Goal: Task Accomplishment & Management: Manage account settings

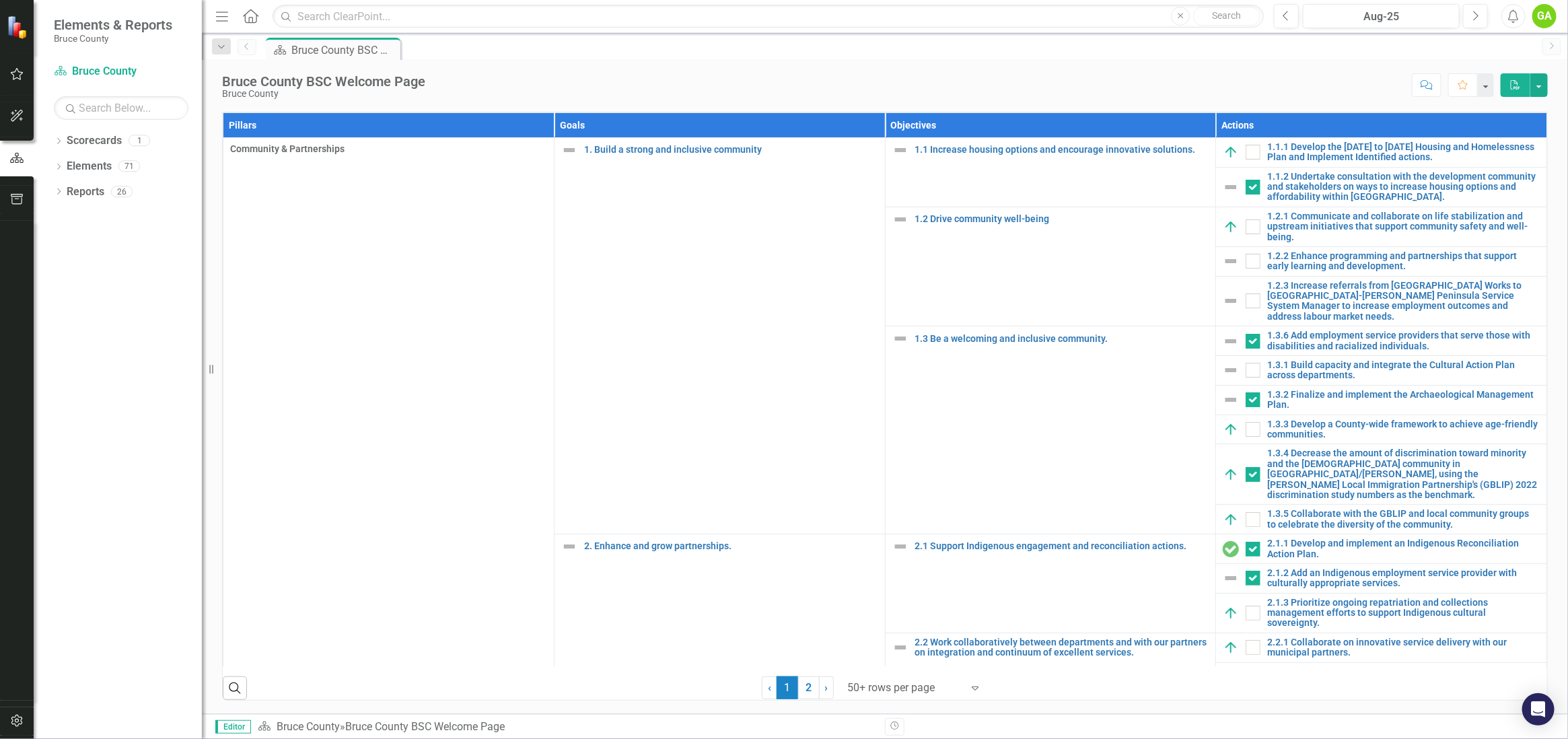
scroll to position [838, 0]
click at [1326, 256] on link "1.2.2 Enhance programming and partnerships that support early learning and deve…" at bounding box center [1402, 260] width 272 height 21
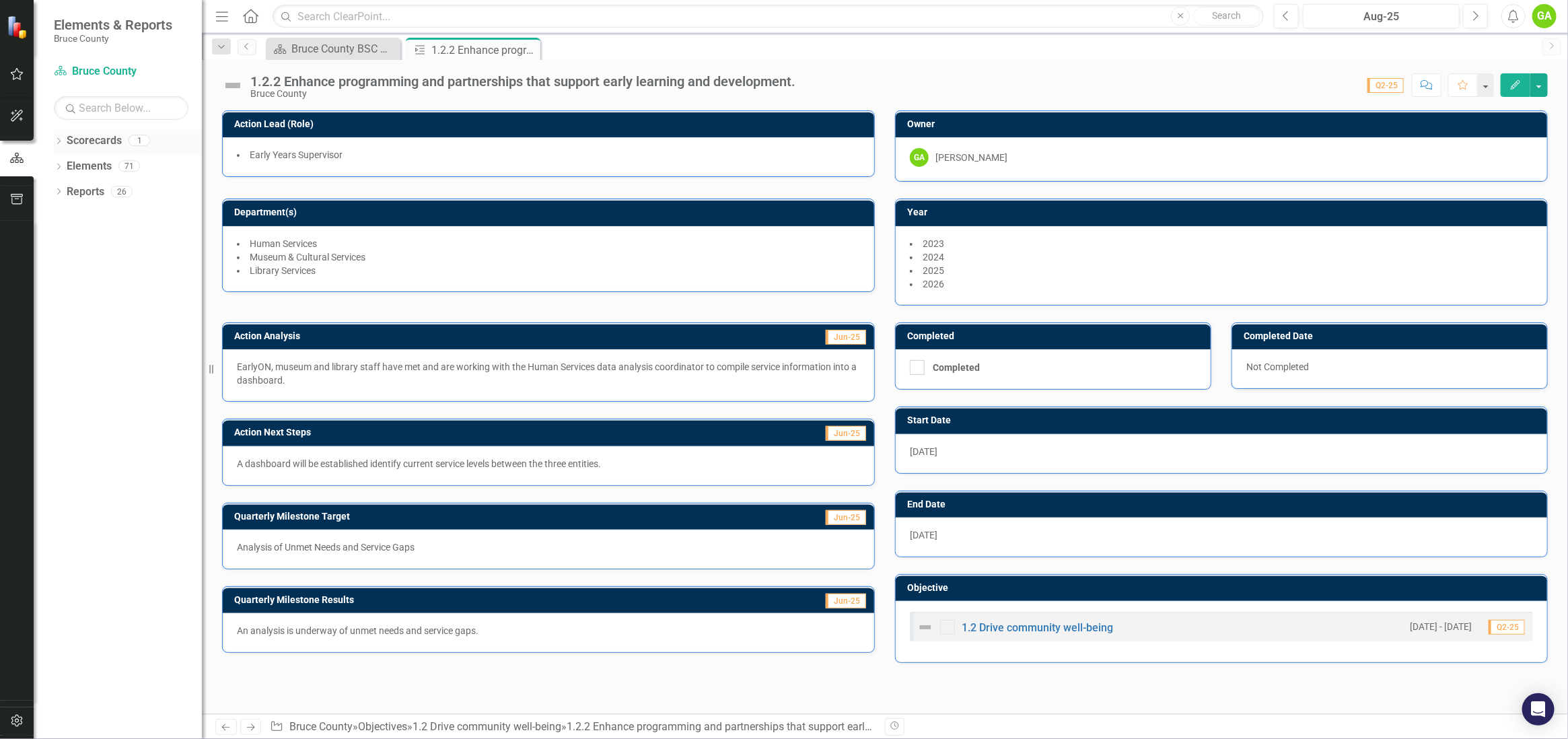
click at [95, 143] on link "Scorecards" at bounding box center [94, 142] width 55 height 16
click at [511, 46] on icon at bounding box center [512, 50] width 11 height 8
click at [465, 44] on div "Bruce County BSC Welcome Page" at bounding box center [476, 48] width 88 height 17
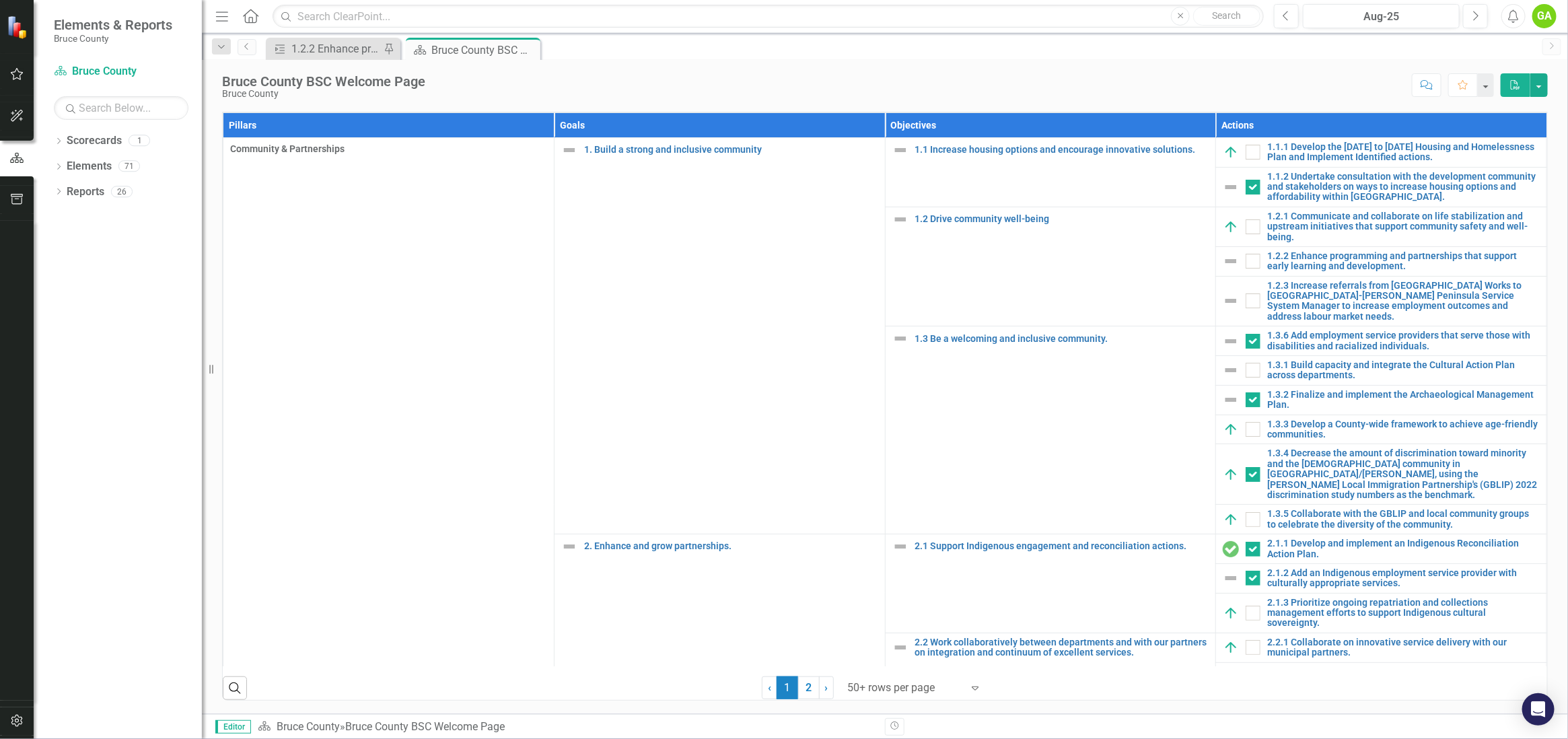
scroll to position [605, 0]
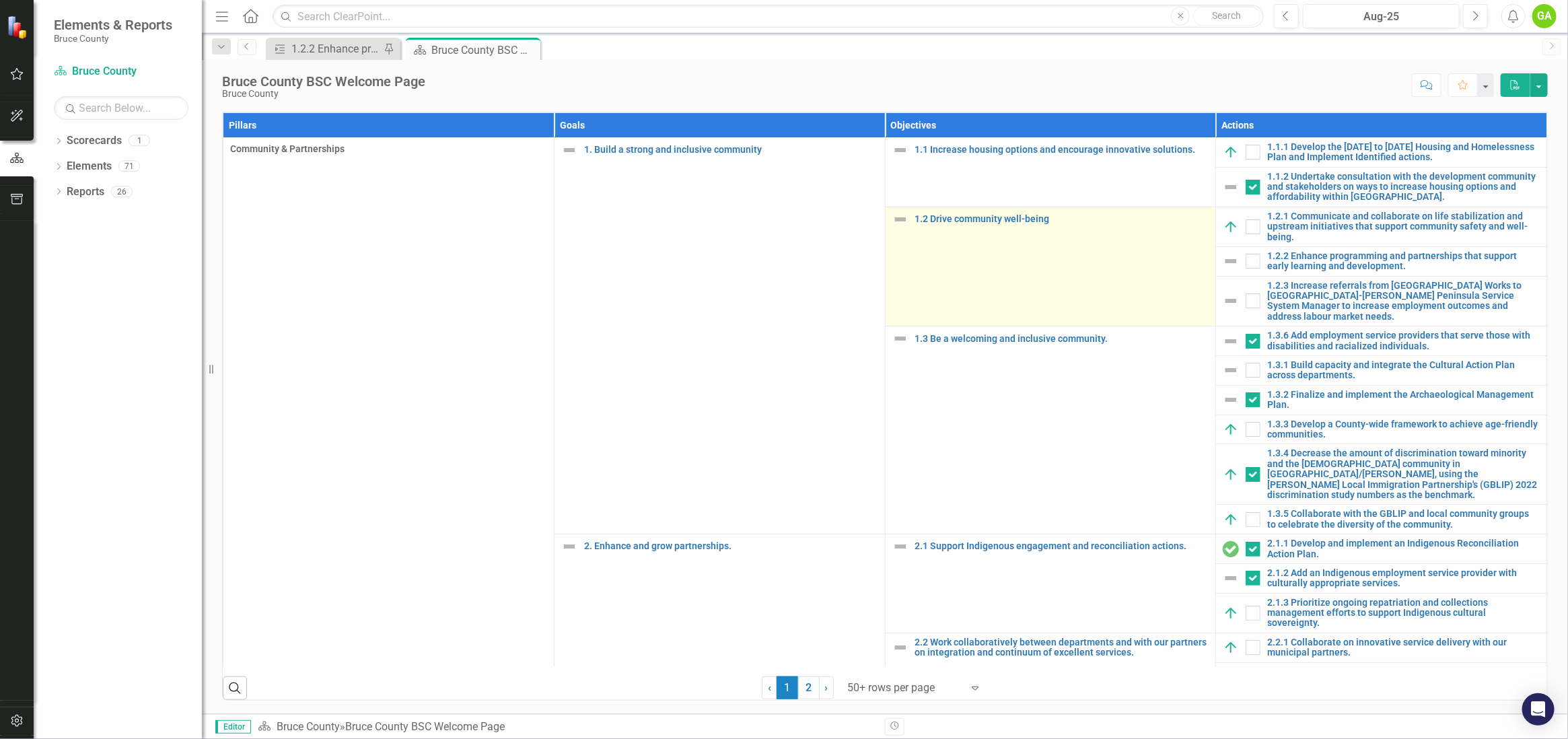
click at [1104, 326] on td "1.2 Drive community well-being Edit Edit Objective Link Open Element" at bounding box center [1050, 266] width 331 height 120
click at [1002, 224] on link "1.2 Drive community well-being" at bounding box center [1061, 219] width 294 height 10
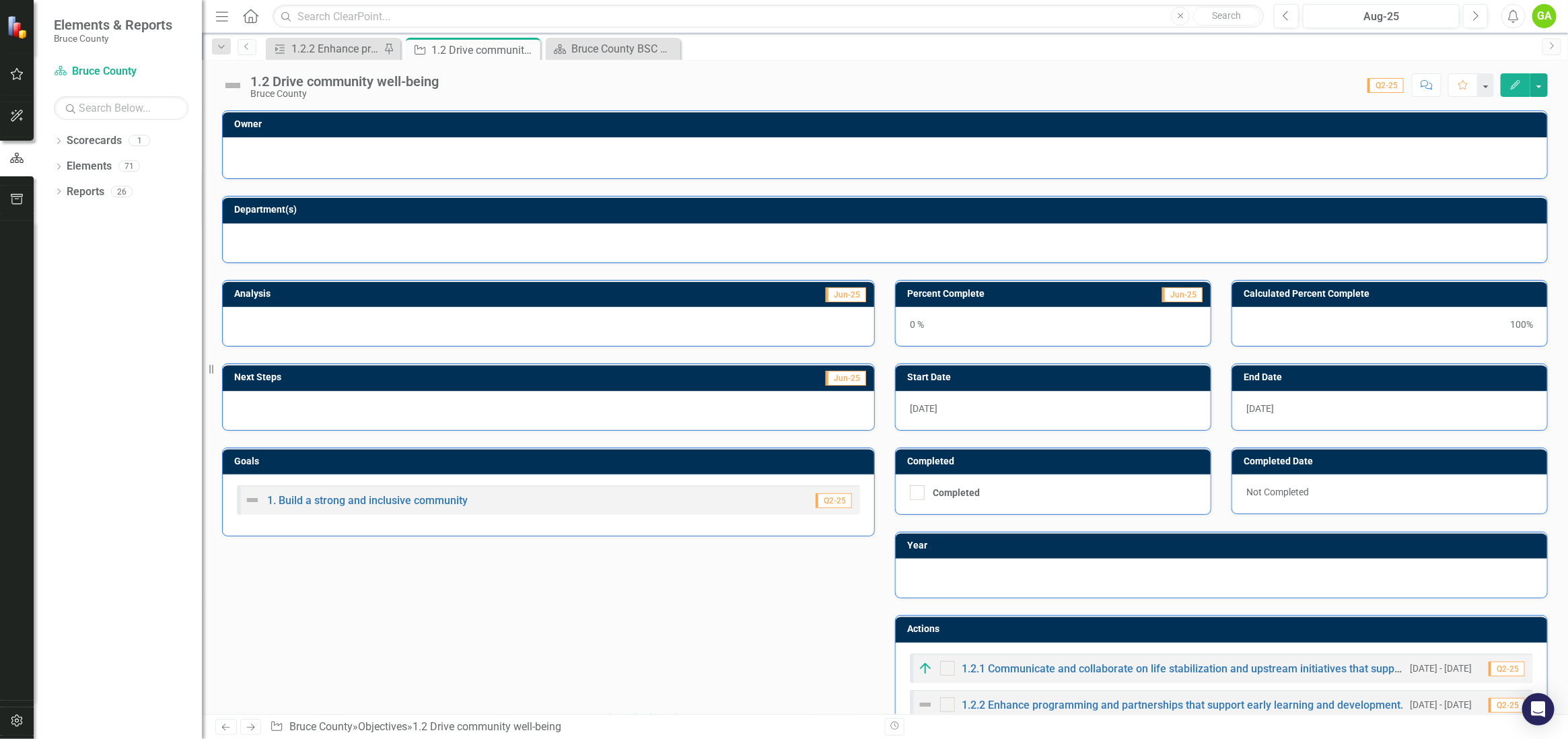
scroll to position [302, 0]
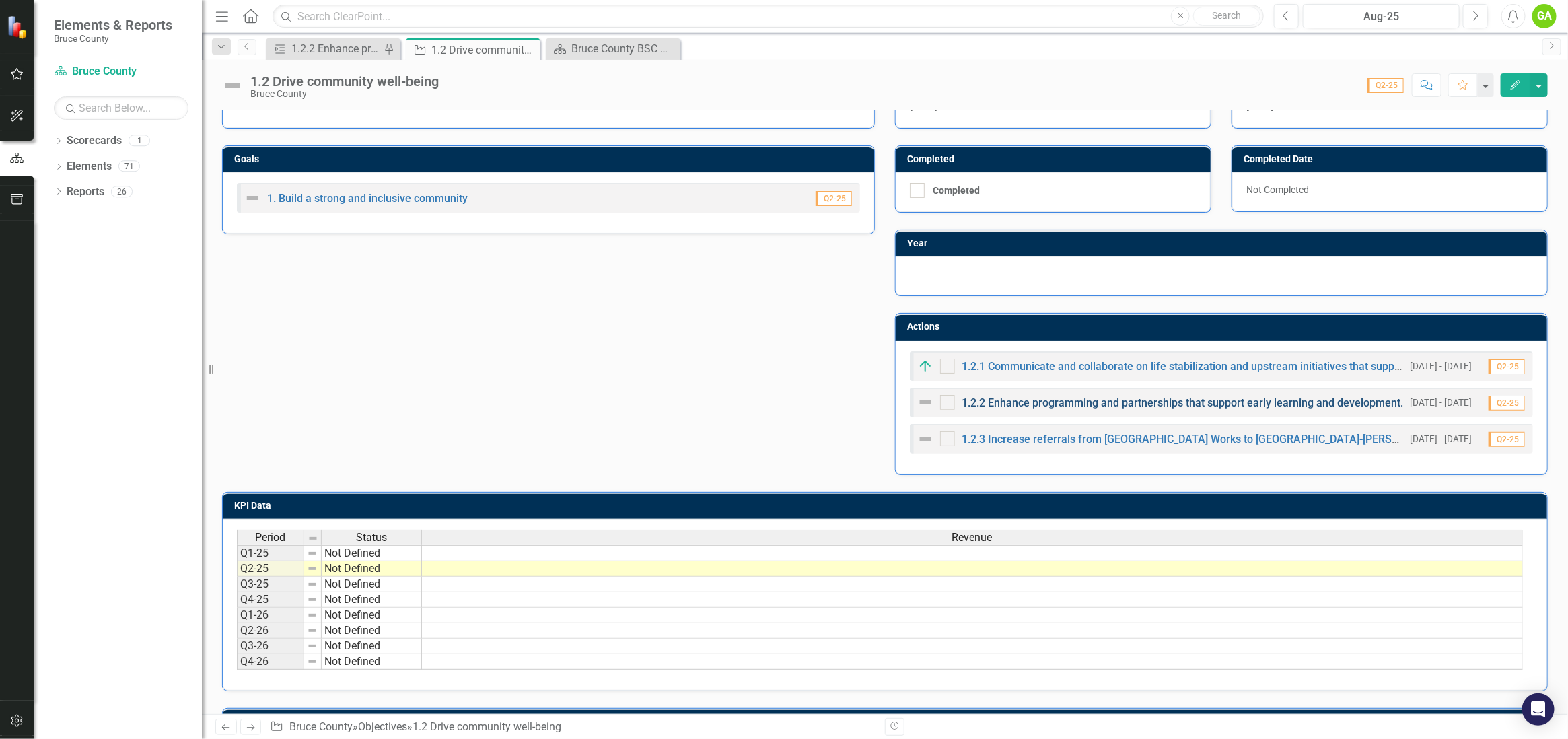
click at [1133, 400] on link "1.2.2 Enhance programming and partnerships that support early learning and deve…" at bounding box center [1182, 402] width 441 height 13
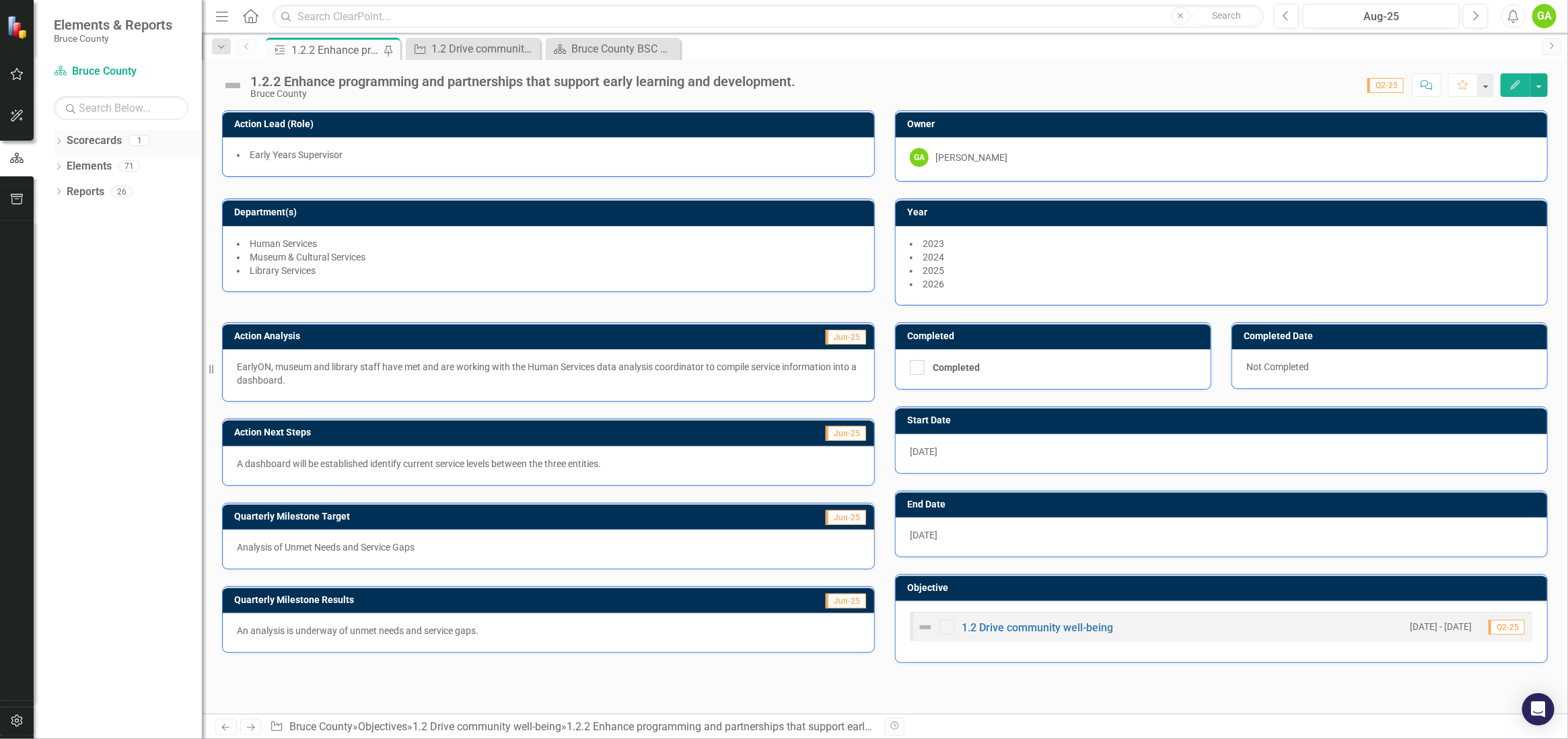
click at [65, 147] on div "Dropdown Scorecards 1" at bounding box center [128, 142] width 148 height 26
click at [84, 162] on link "Elements" at bounding box center [89, 167] width 45 height 16
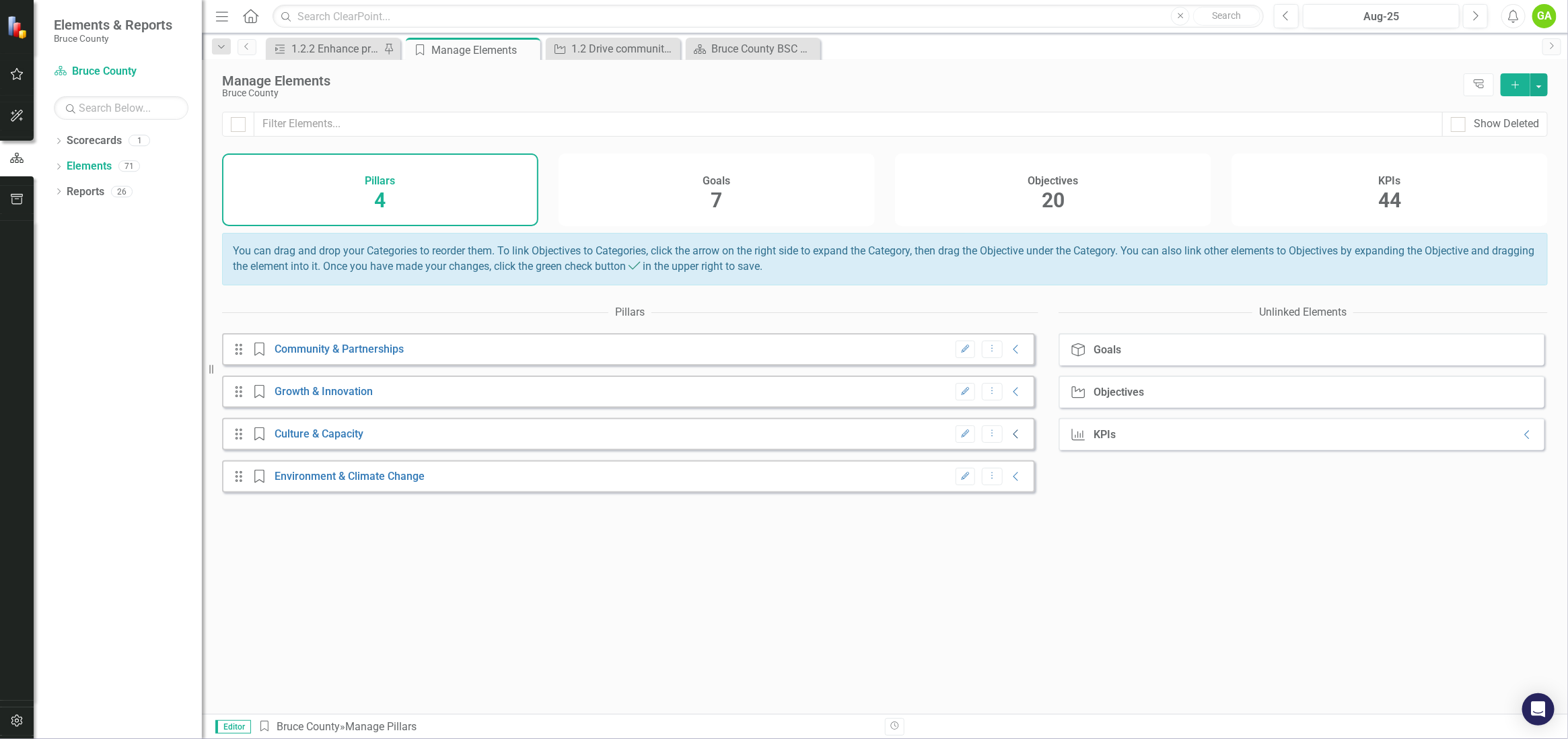
click at [1009, 439] on icon "Collapse" at bounding box center [1016, 433] width 14 height 11
click at [1009, 355] on icon "Collapse" at bounding box center [1016, 349] width 14 height 11
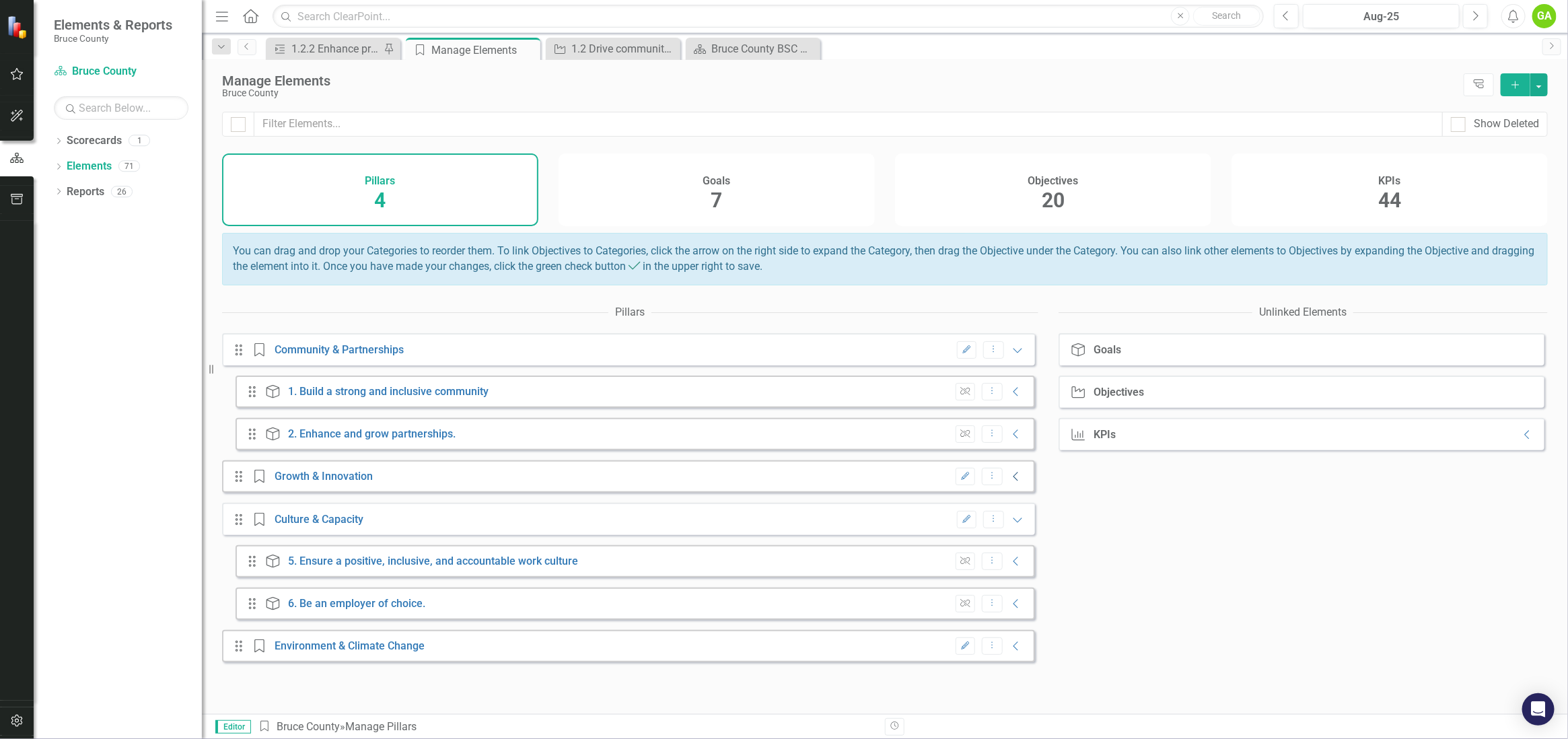
click at [1009, 482] on icon "Collapse" at bounding box center [1016, 476] width 14 height 11
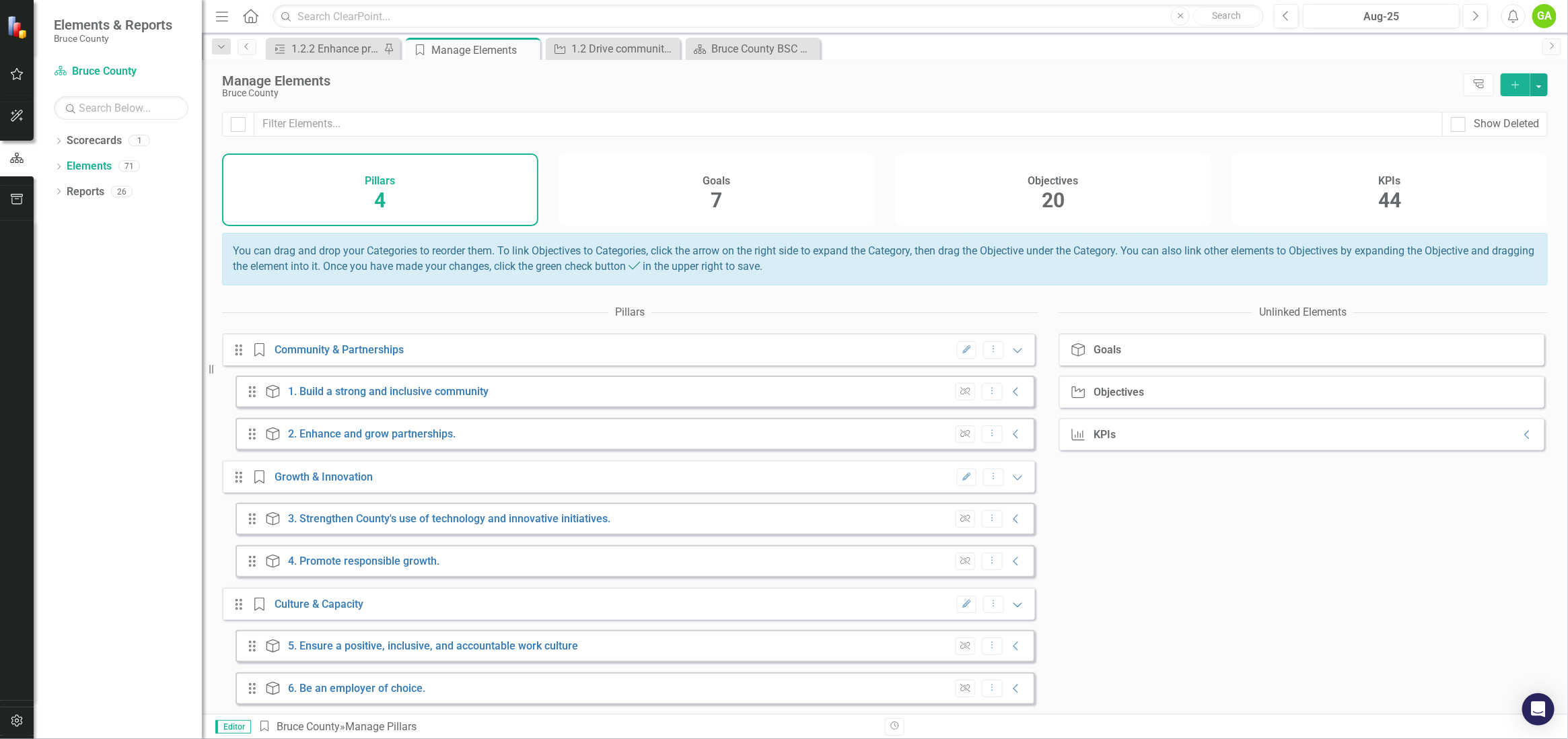
click at [1124, 191] on div "Objectives 20" at bounding box center [1053, 190] width 316 height 73
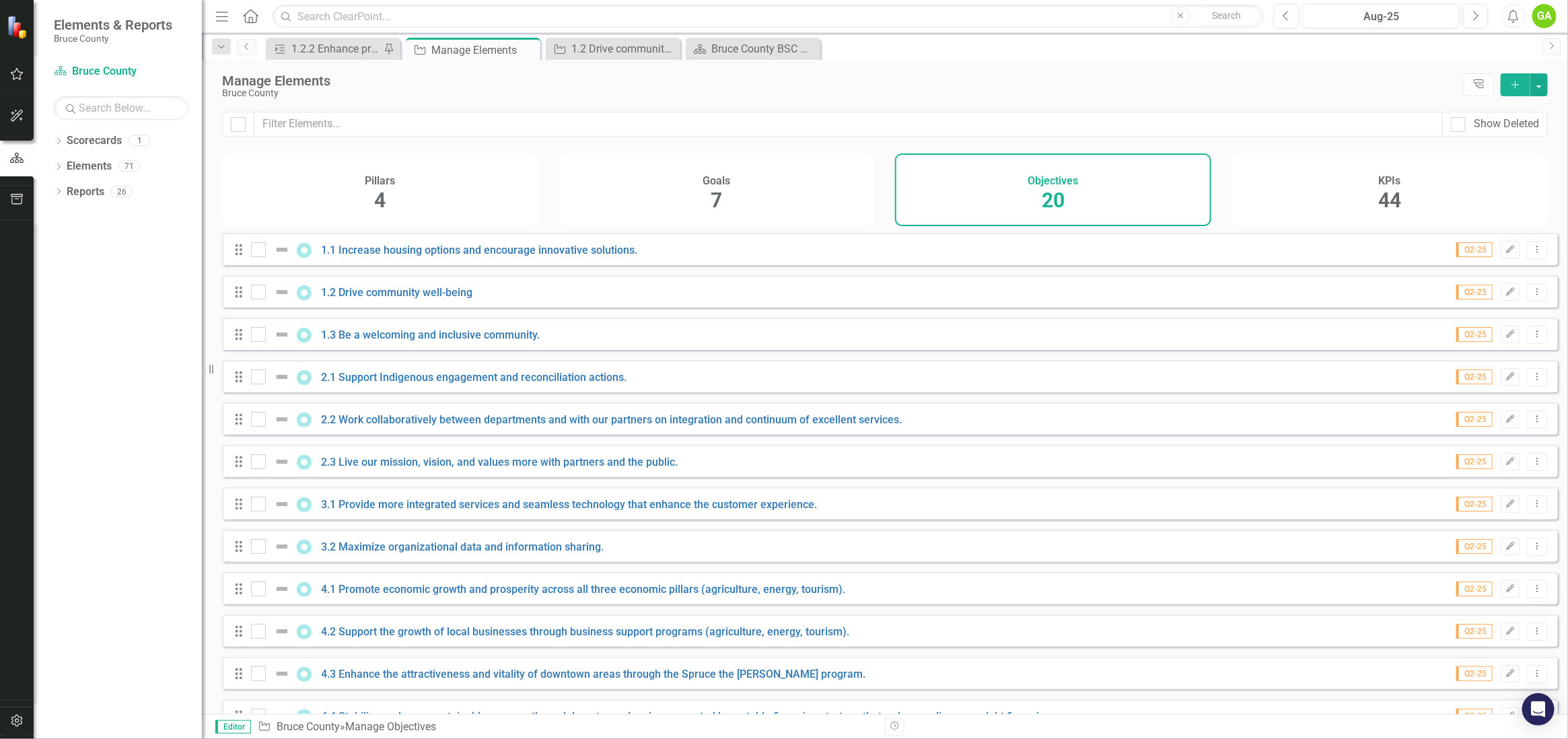
click at [1359, 202] on div "KPIs 44" at bounding box center [1389, 190] width 316 height 73
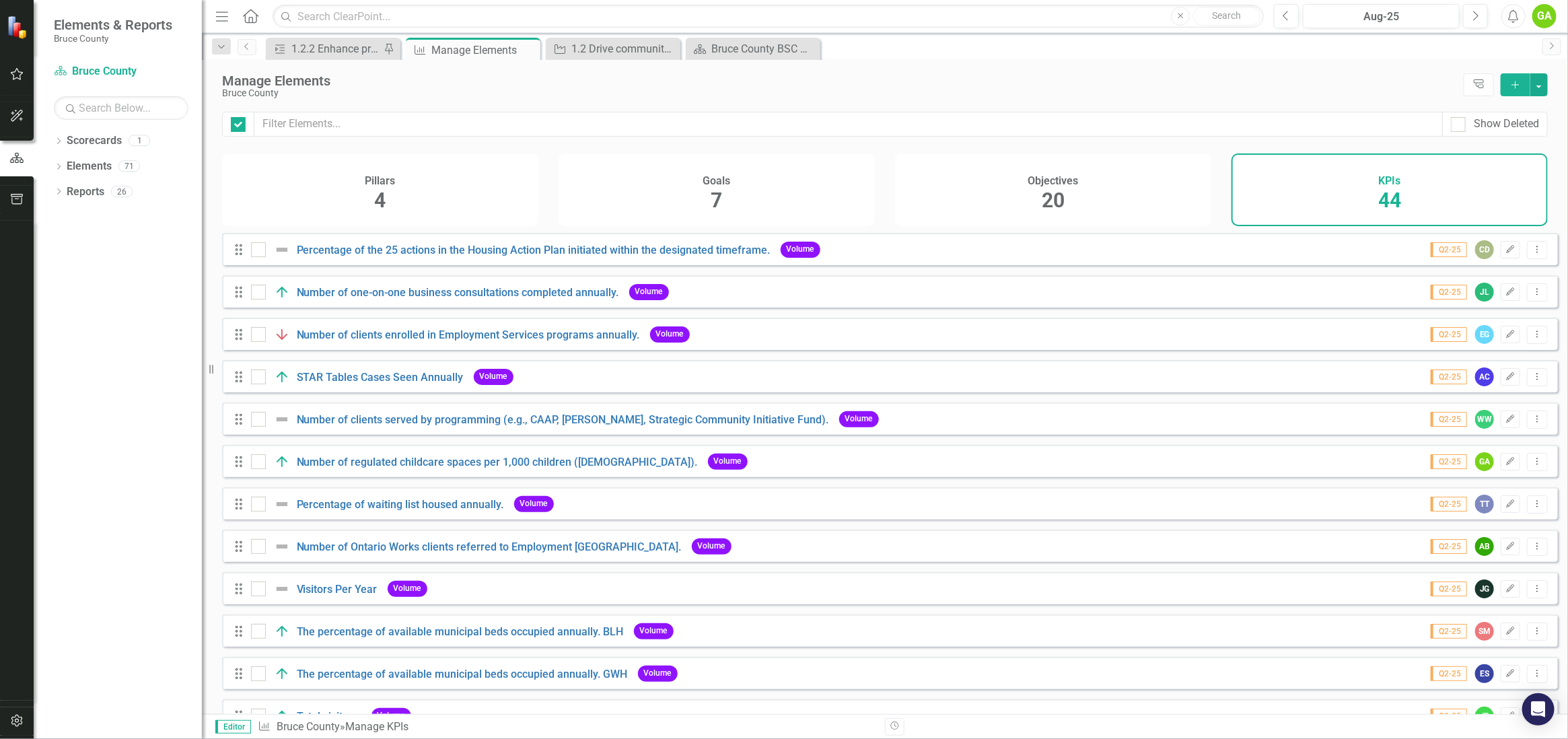
checkbox input "false"
click at [90, 146] on link "Scorecards" at bounding box center [94, 142] width 55 height 16
click at [69, 165] on link "Elements" at bounding box center [89, 167] width 45 height 16
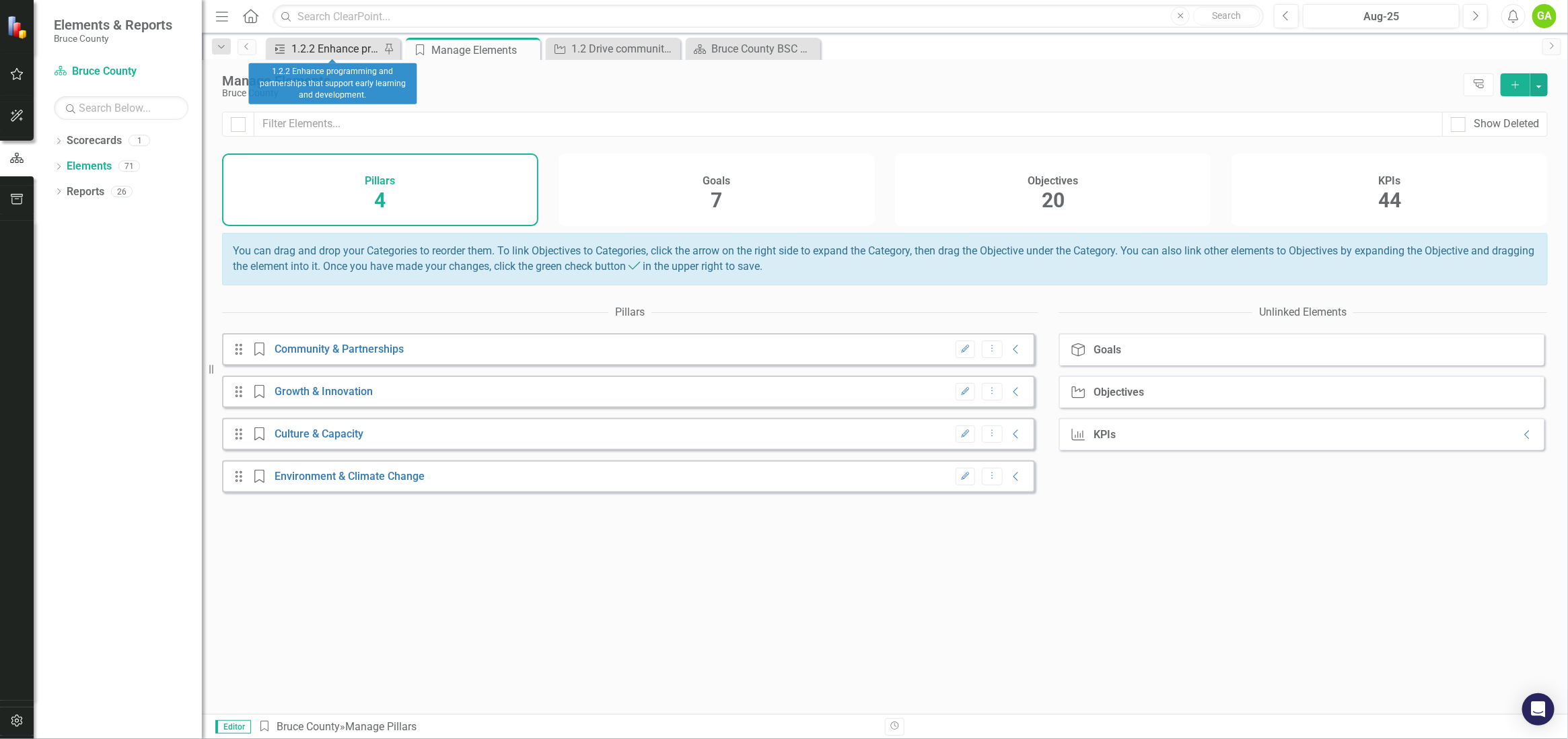
click at [338, 51] on div "1.2.2 Enhance programming and partnerships that support early learning and deve…" at bounding box center [336, 48] width 88 height 17
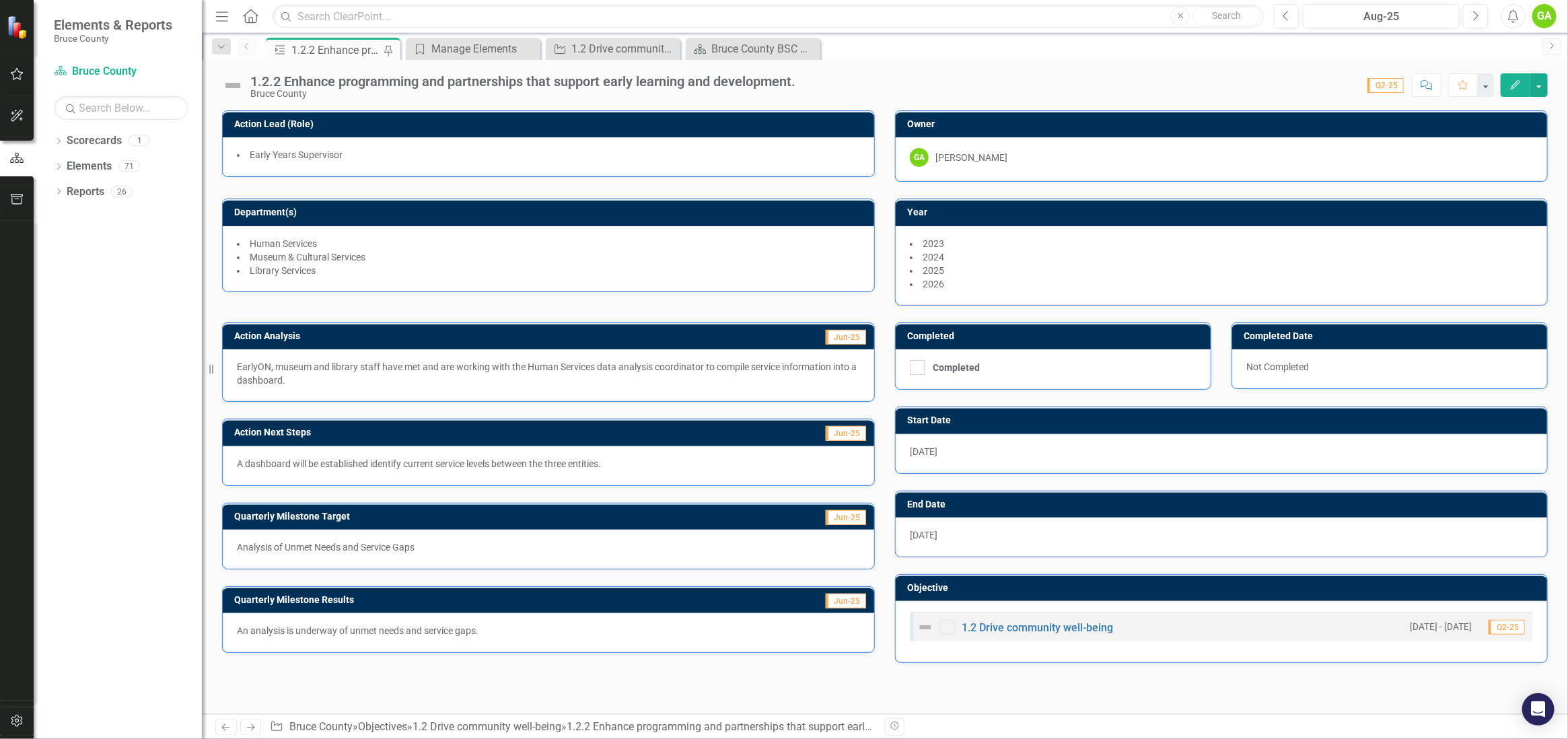
click at [1388, 86] on span "Q2-25" at bounding box center [1385, 85] width 36 height 15
click at [1462, 83] on icon "Favorite" at bounding box center [1463, 85] width 12 height 10
click at [1175, 57] on div "Action 1.2.2 Enhance programming and partnerships that support early learning a…" at bounding box center [899, 48] width 1272 height 22
click at [592, 48] on div "1.2 Drive community well-being" at bounding box center [615, 48] width 88 height 17
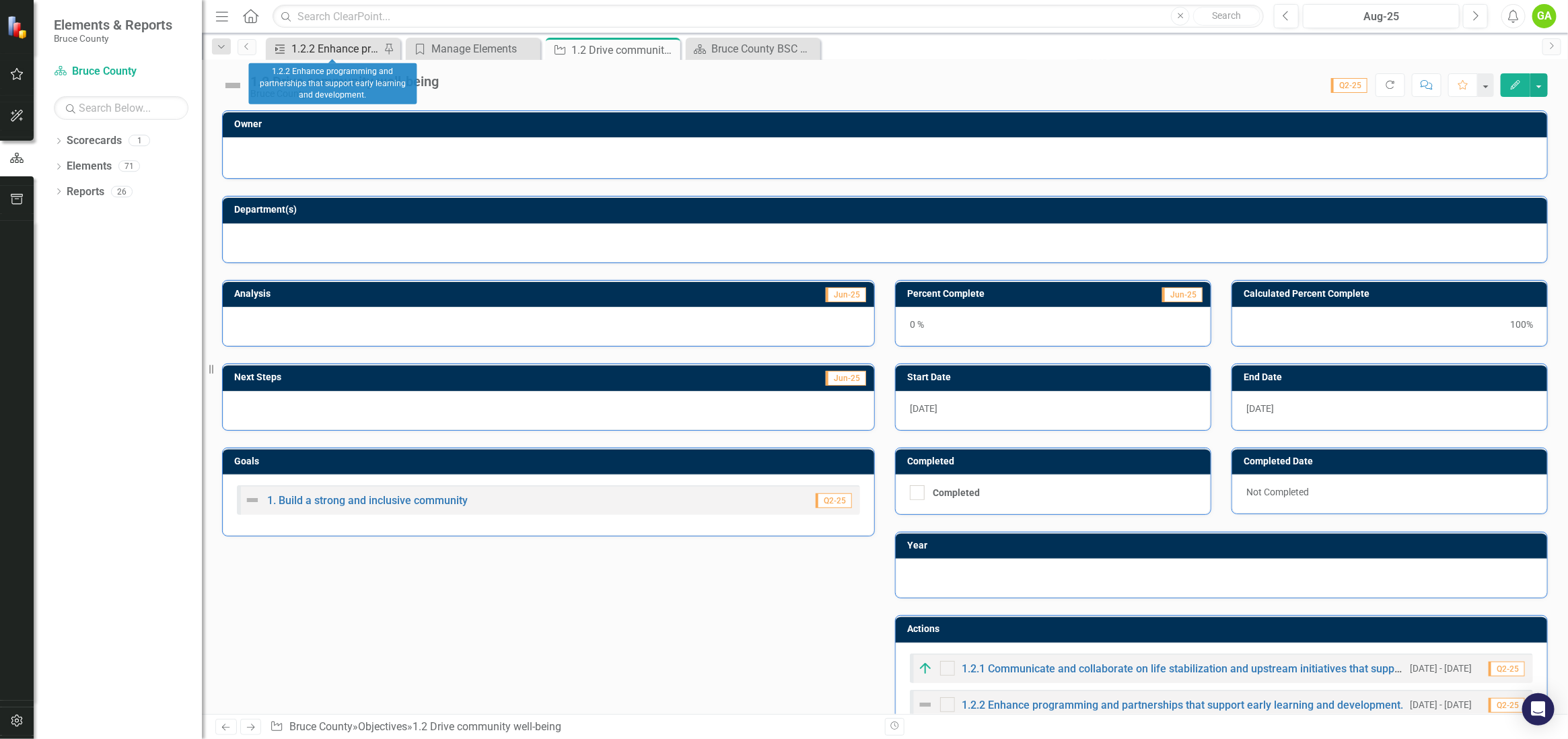
click at [334, 42] on div "1.2.2 Enhance programming and partnerships that support early learning and deve…" at bounding box center [336, 48] width 88 height 17
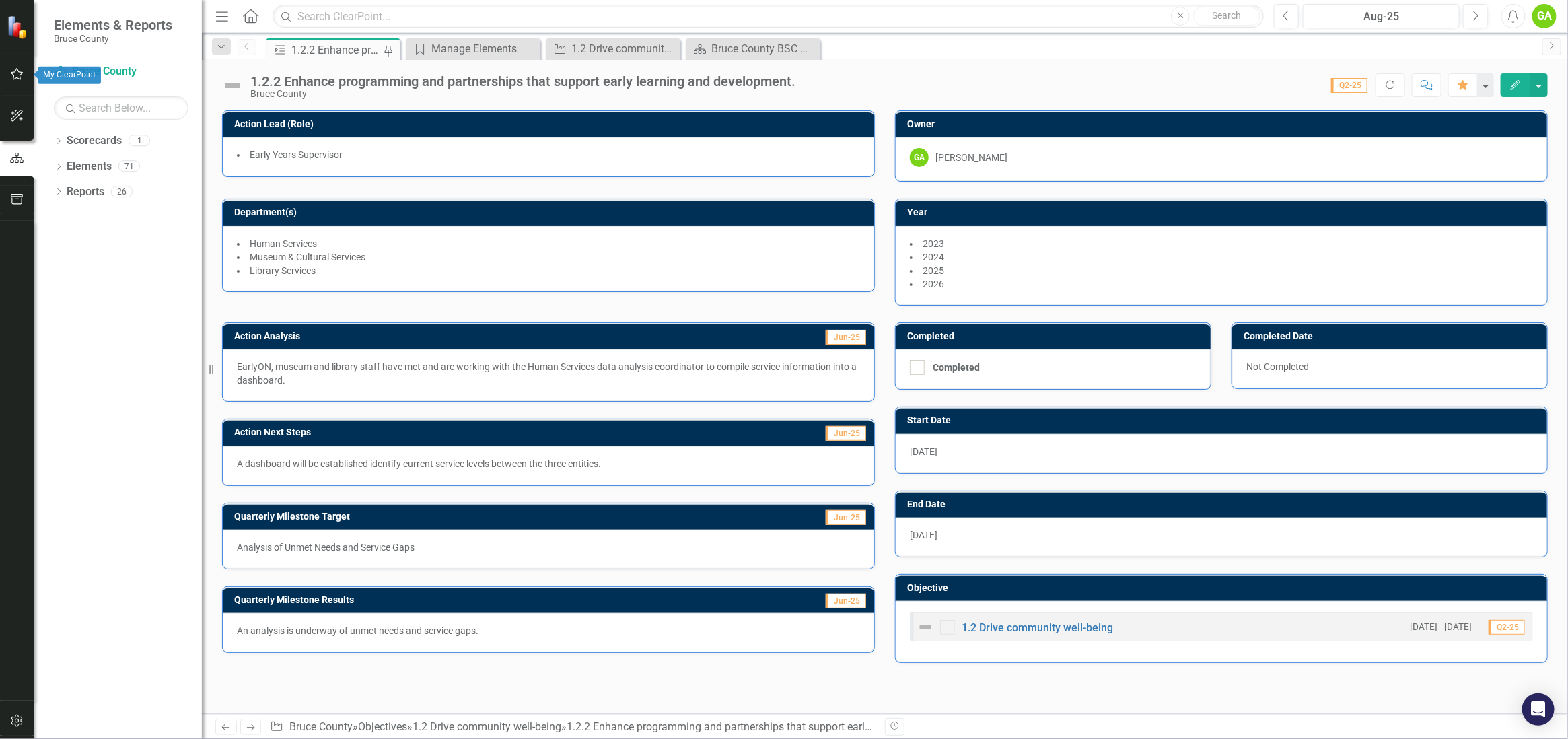
click at [15, 75] on icon "button" at bounding box center [17, 74] width 14 height 11
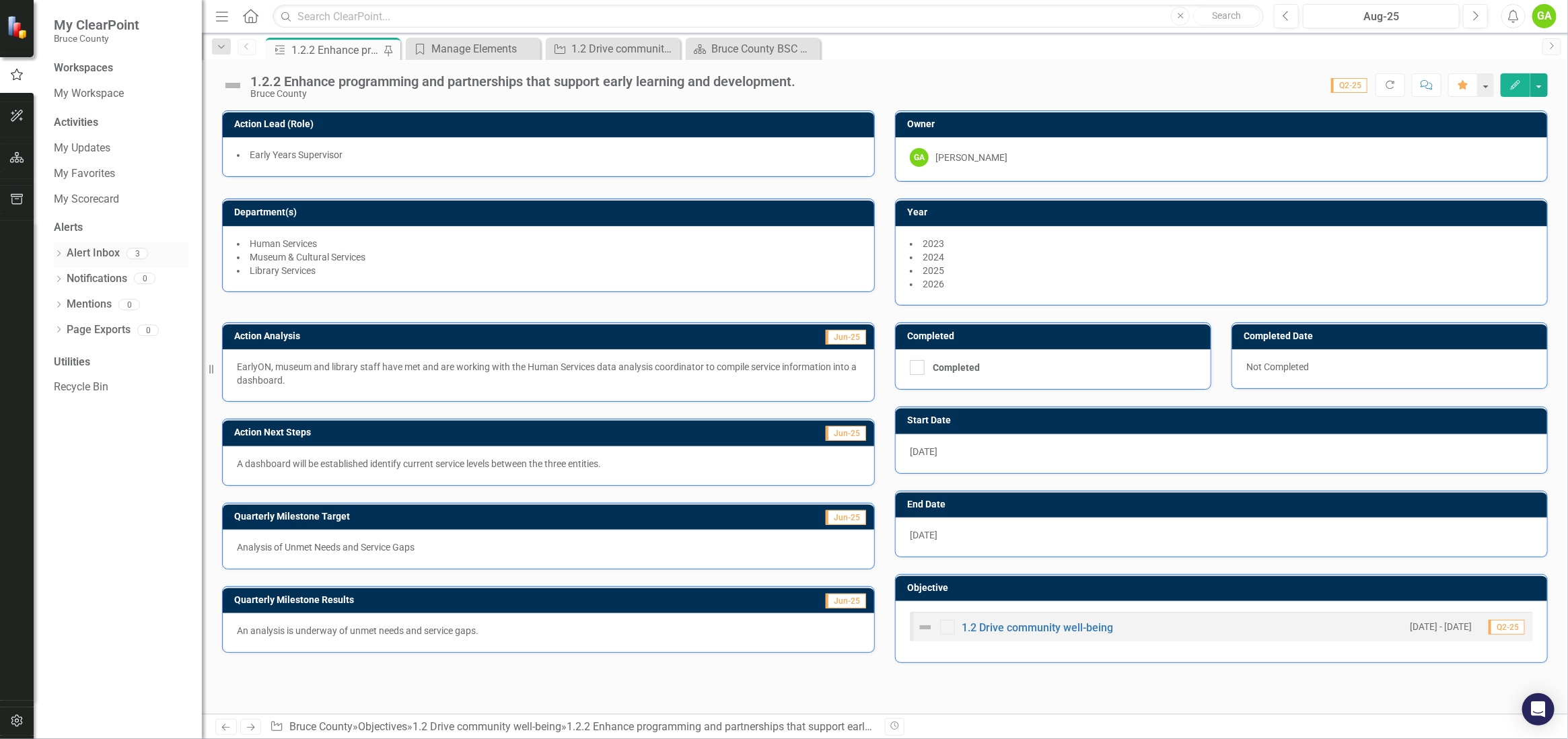
click at [93, 256] on link "Alert Inbox" at bounding box center [93, 254] width 53 height 16
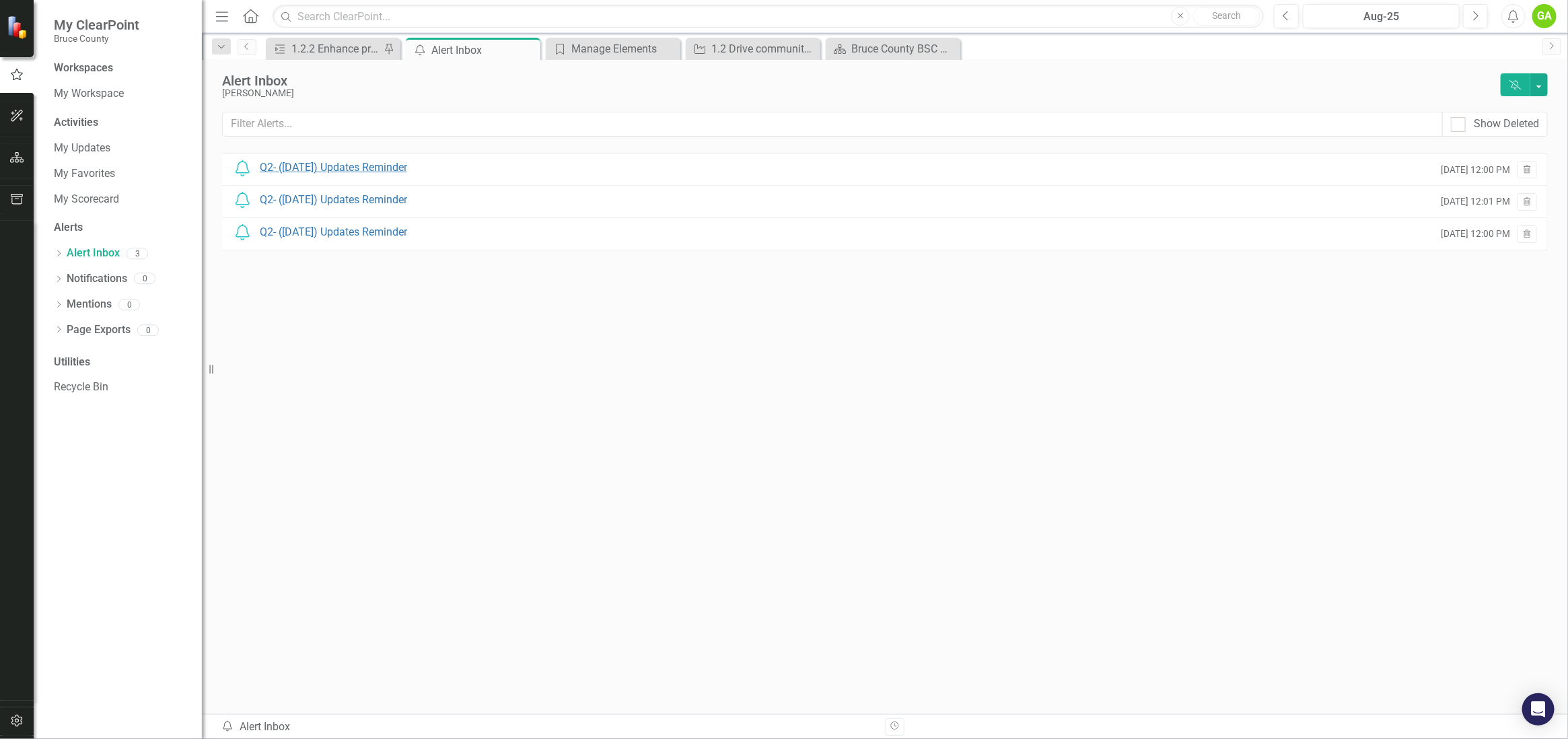
click at [342, 169] on div "Q2- ([DATE]) Updates Reminder" at bounding box center [333, 168] width 147 height 16
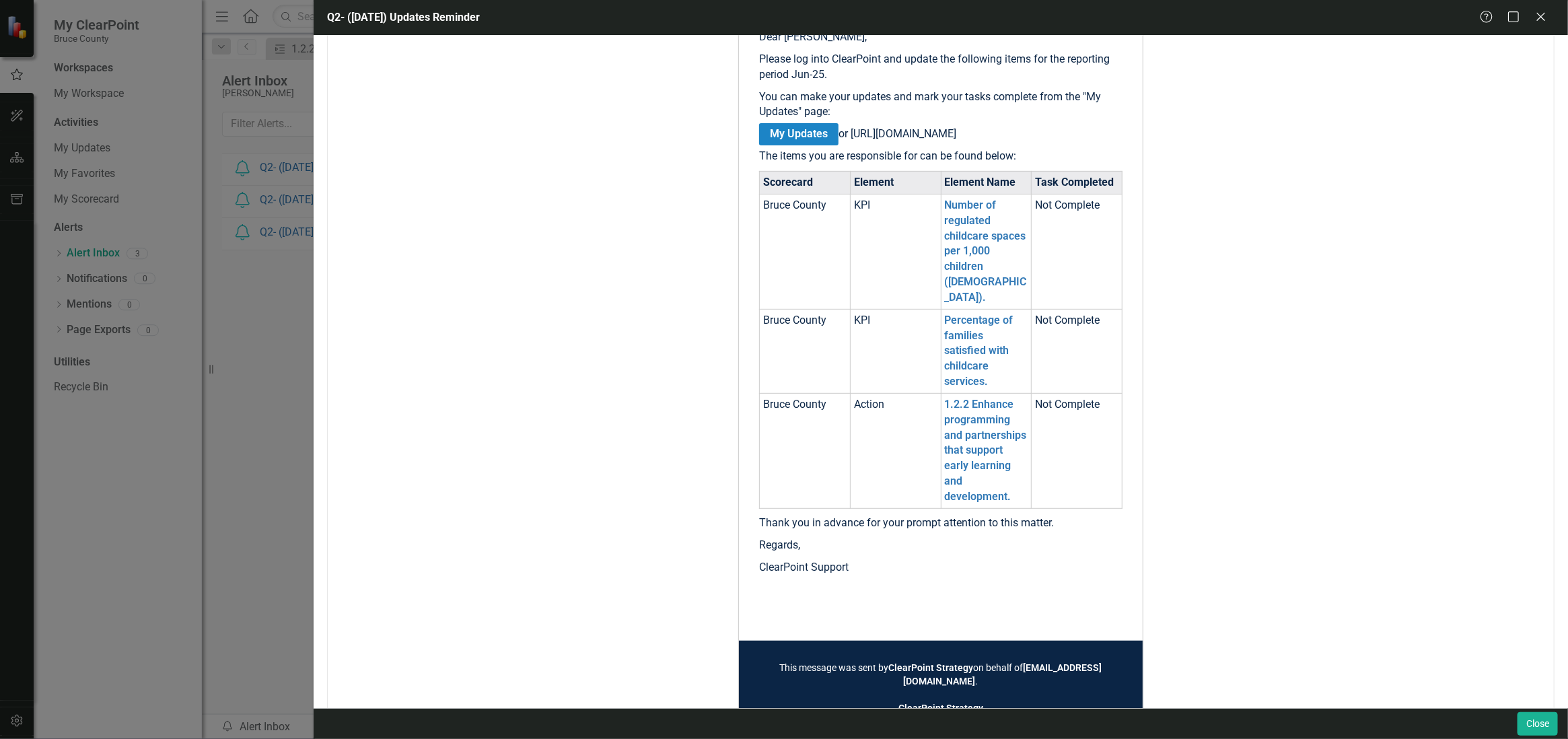
scroll to position [302, 0]
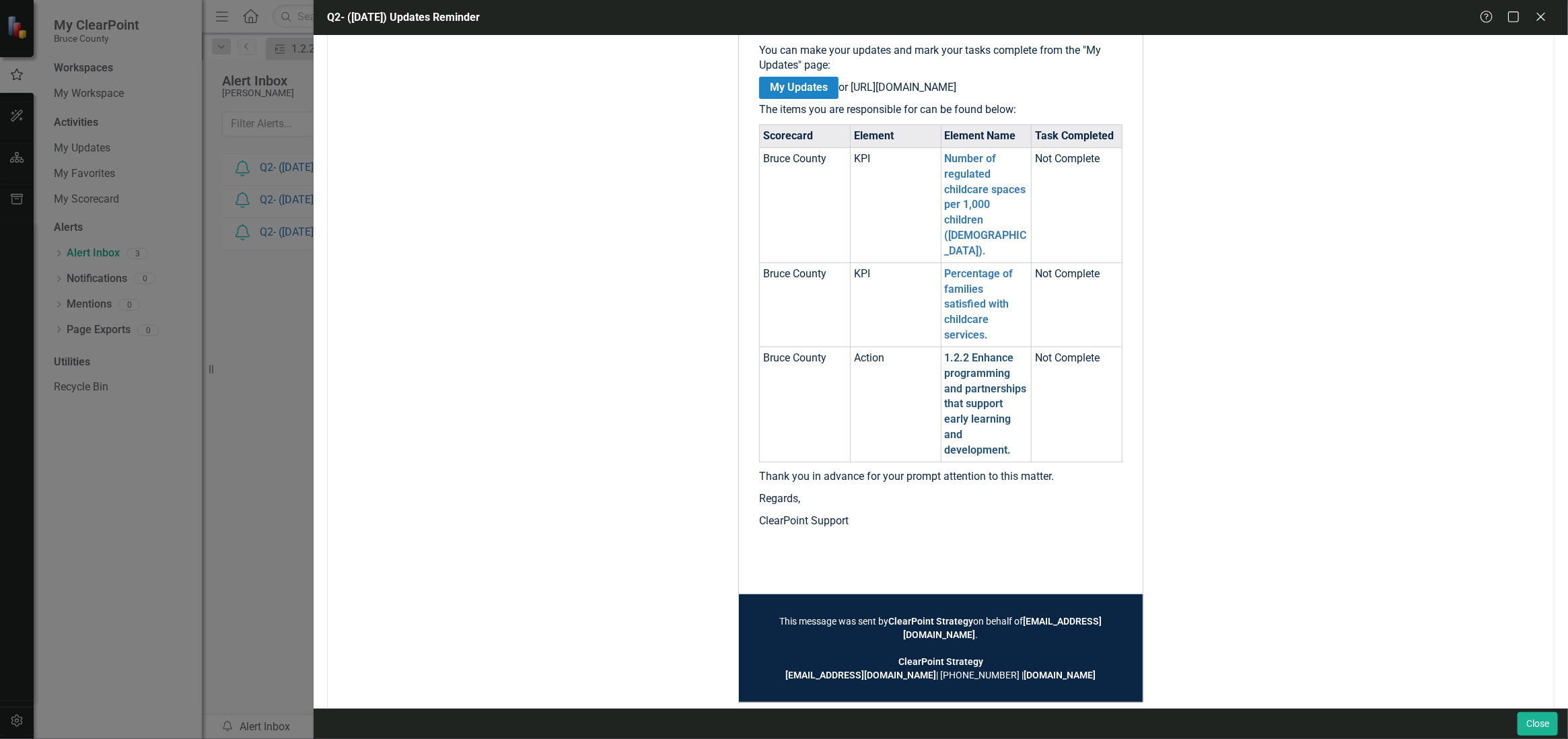
click at [974, 394] on link "1.2.2 Enhance programming and partnerships that support early learning and deve…" at bounding box center [985, 403] width 83 height 105
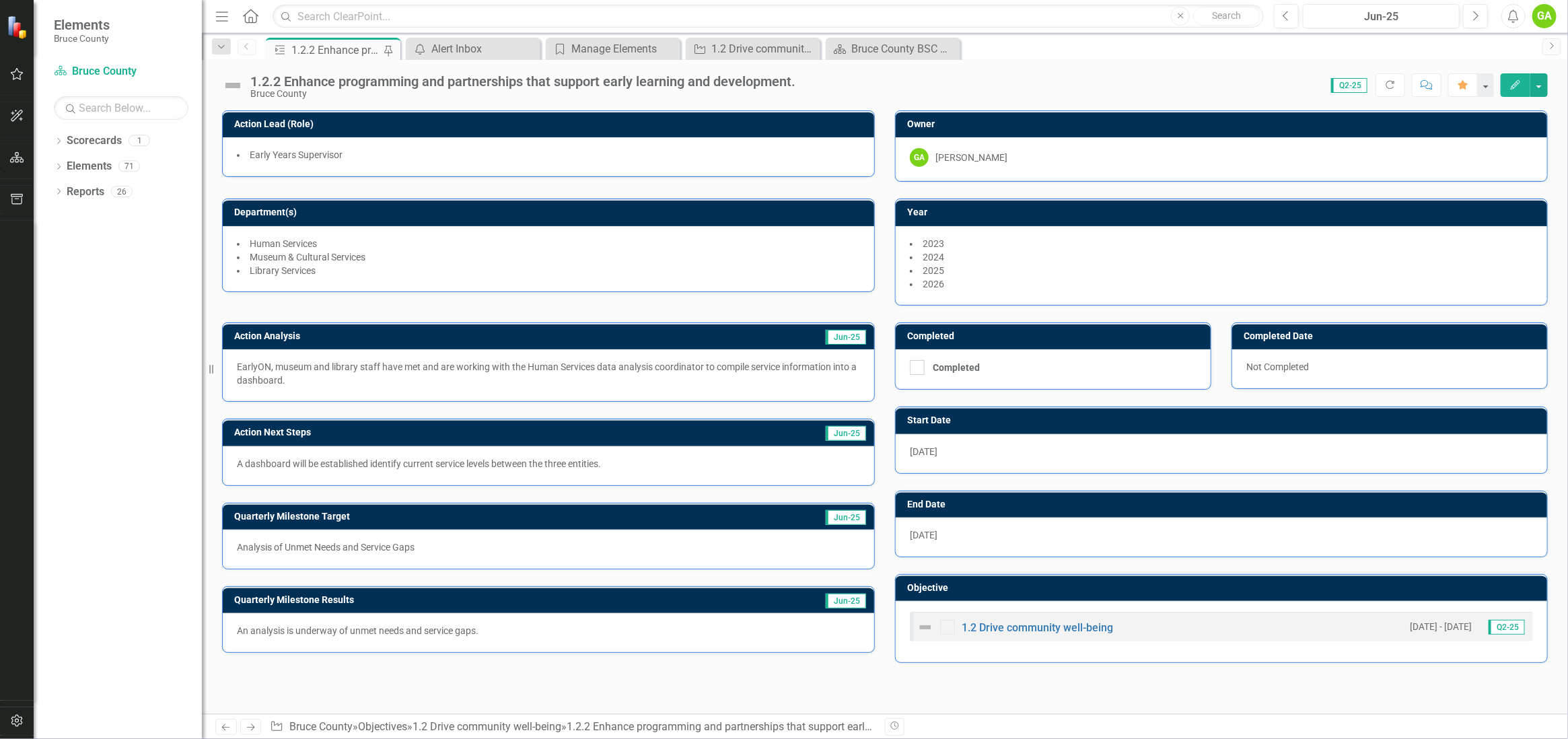
click at [1346, 87] on span "Q2-25" at bounding box center [1349, 85] width 36 height 15
click at [1357, 84] on span "Q2-25" at bounding box center [1349, 85] width 36 height 15
click at [1515, 76] on button "Edit" at bounding box center [1515, 85] width 29 height 24
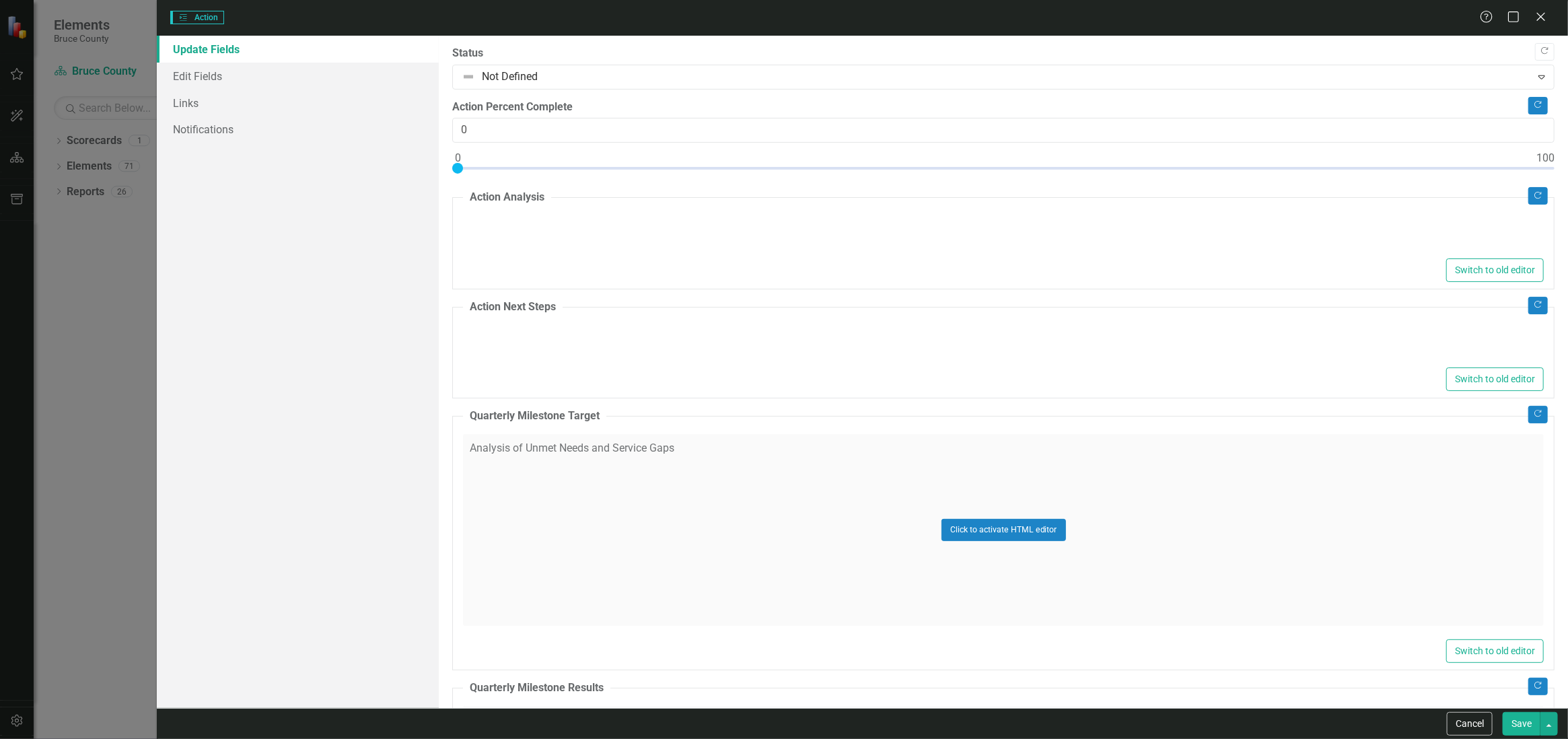
type textarea "<p>EarlyON, museum and library staff have met and are working with the Human Se…"
type textarea "<p>A dashboard will be established identify current service levels between the …"
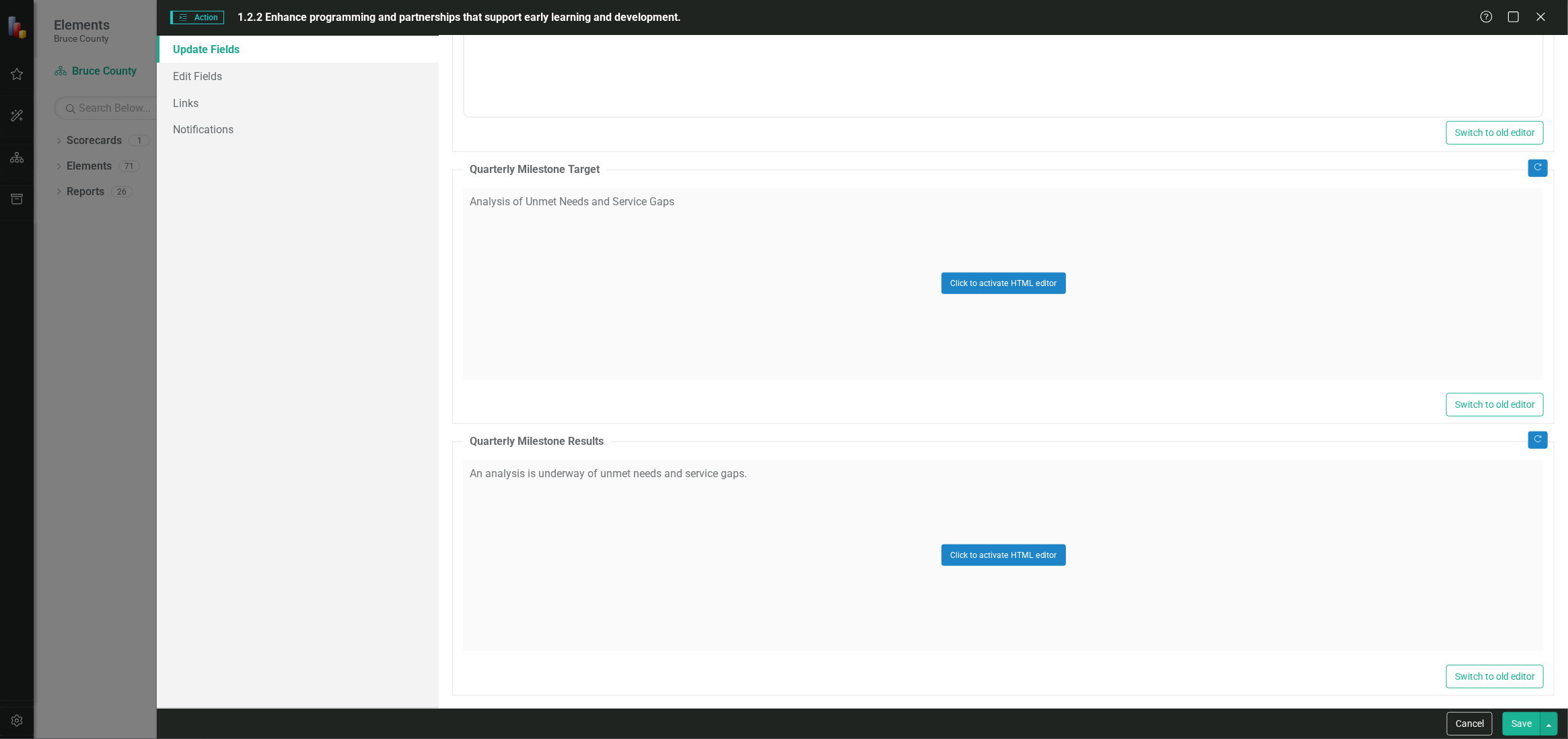
scroll to position [715, 0]
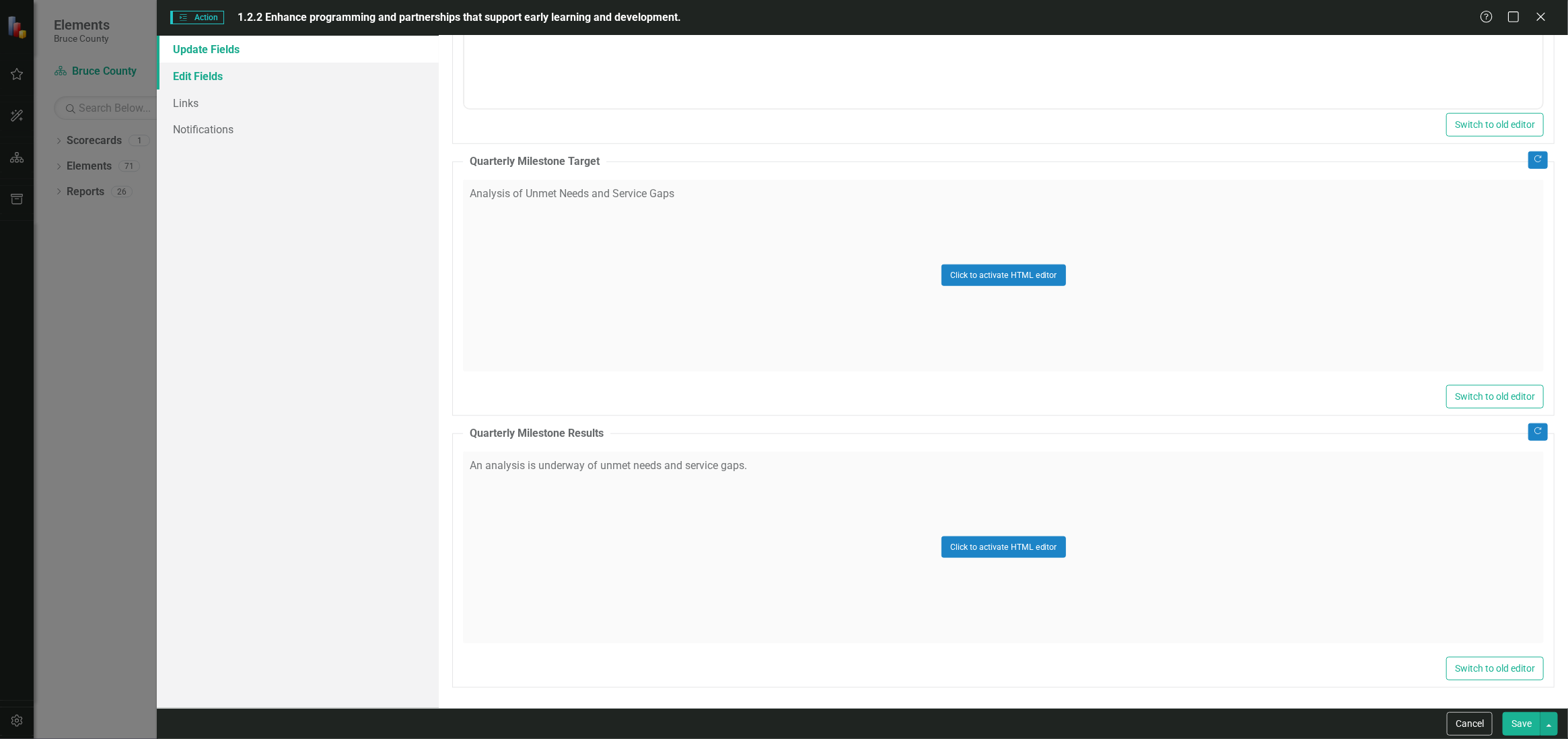
click at [258, 70] on link "Edit Fields" at bounding box center [298, 76] width 282 height 27
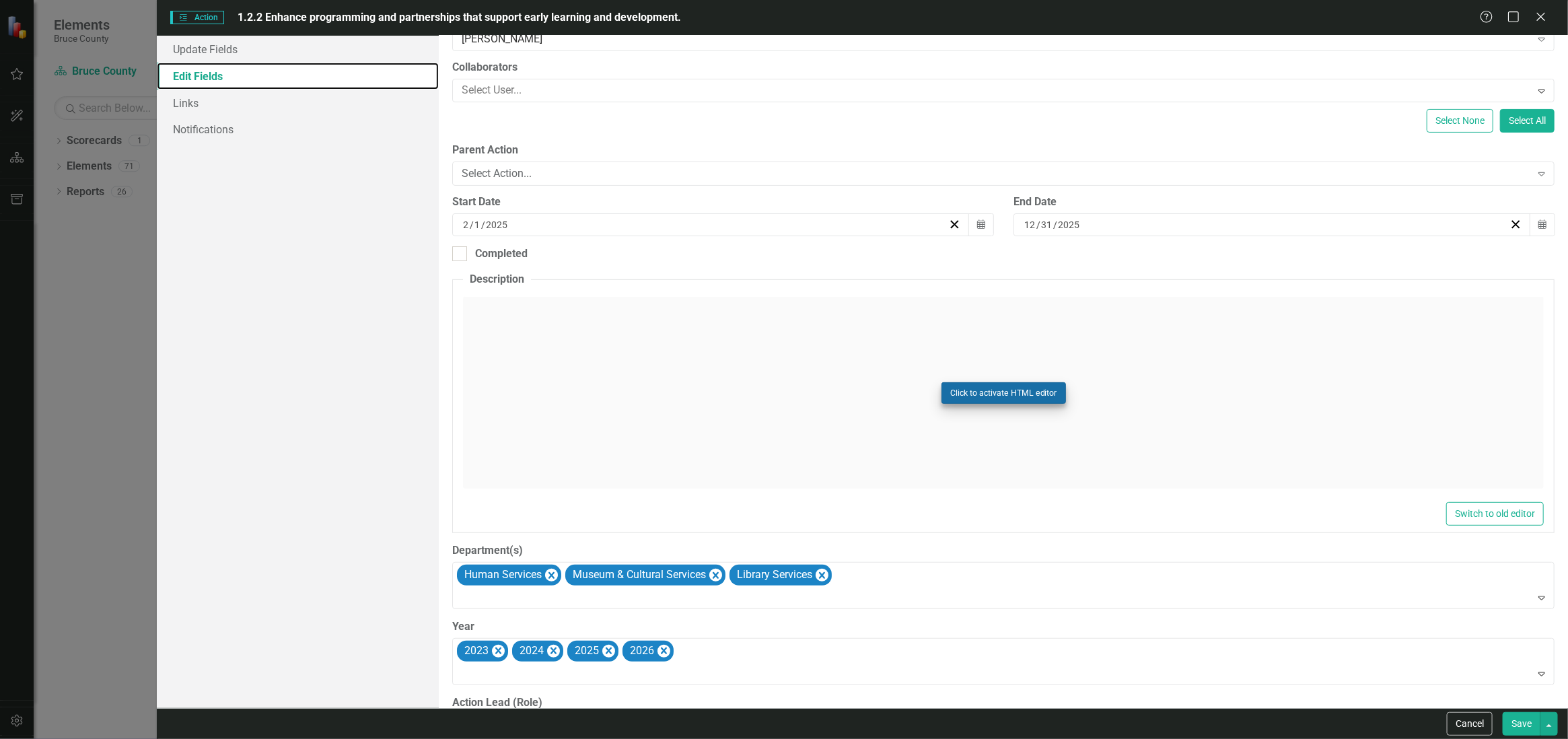
scroll to position [0, 0]
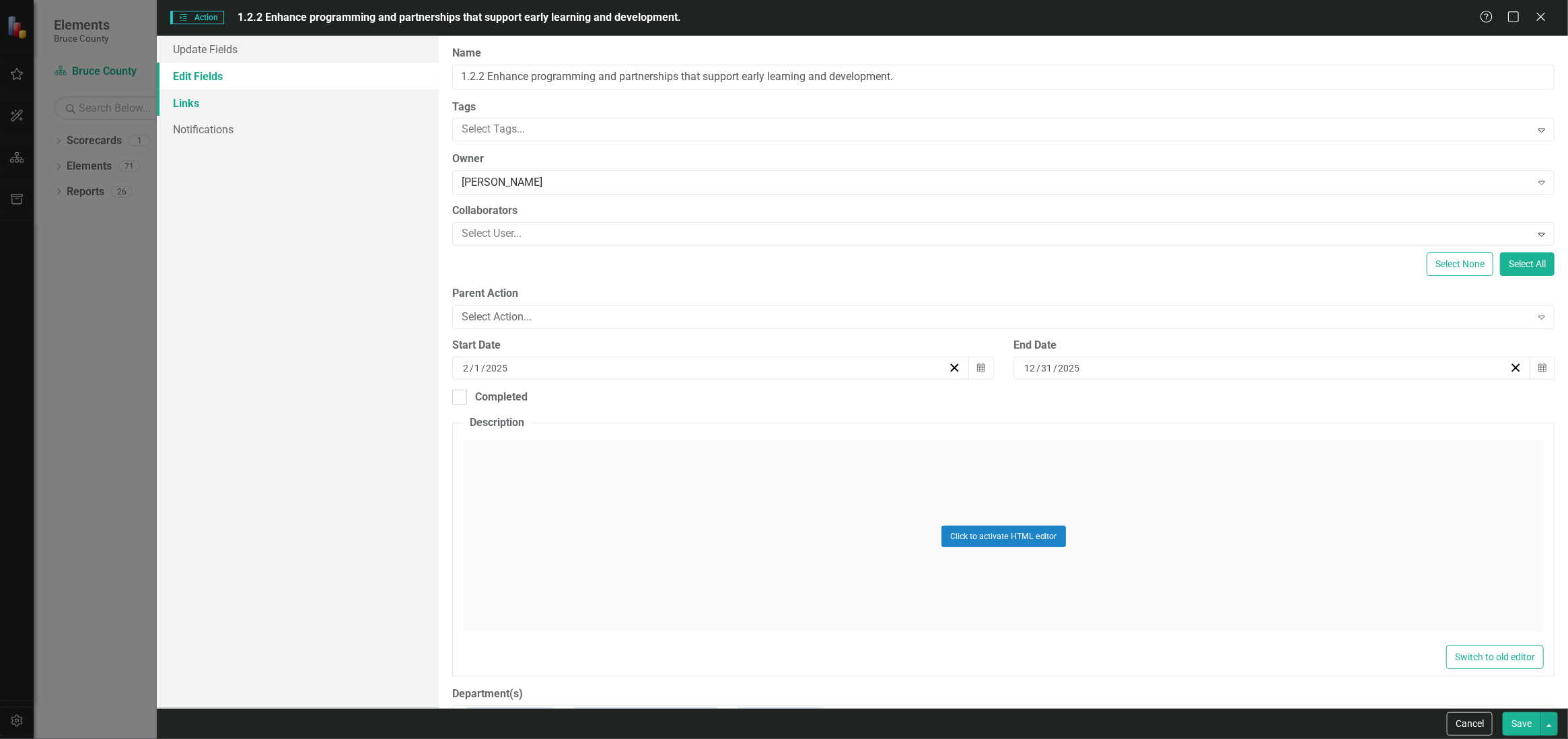
click at [263, 108] on link "Links" at bounding box center [298, 102] width 282 height 27
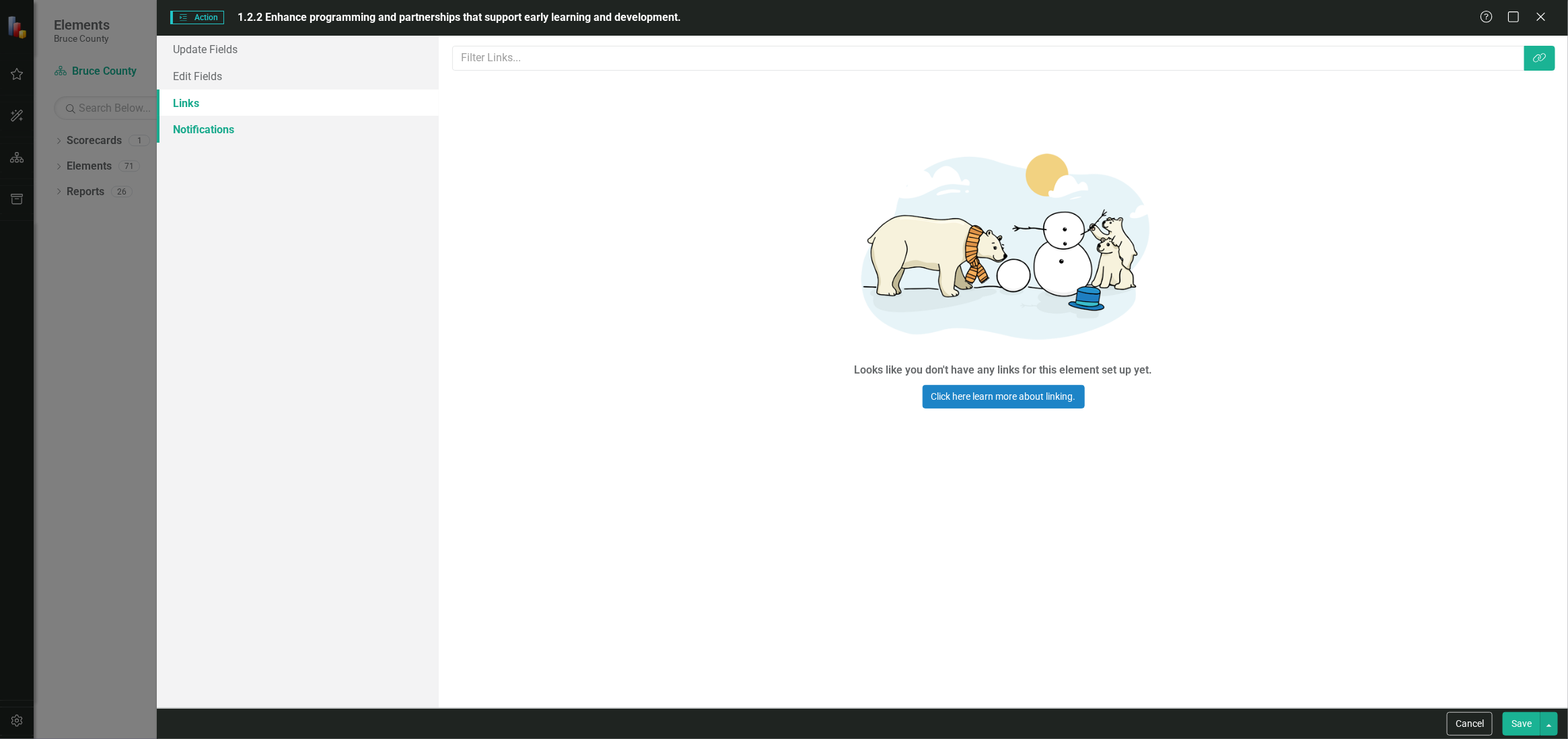
click at [269, 132] on link "Notifications" at bounding box center [298, 129] width 282 height 27
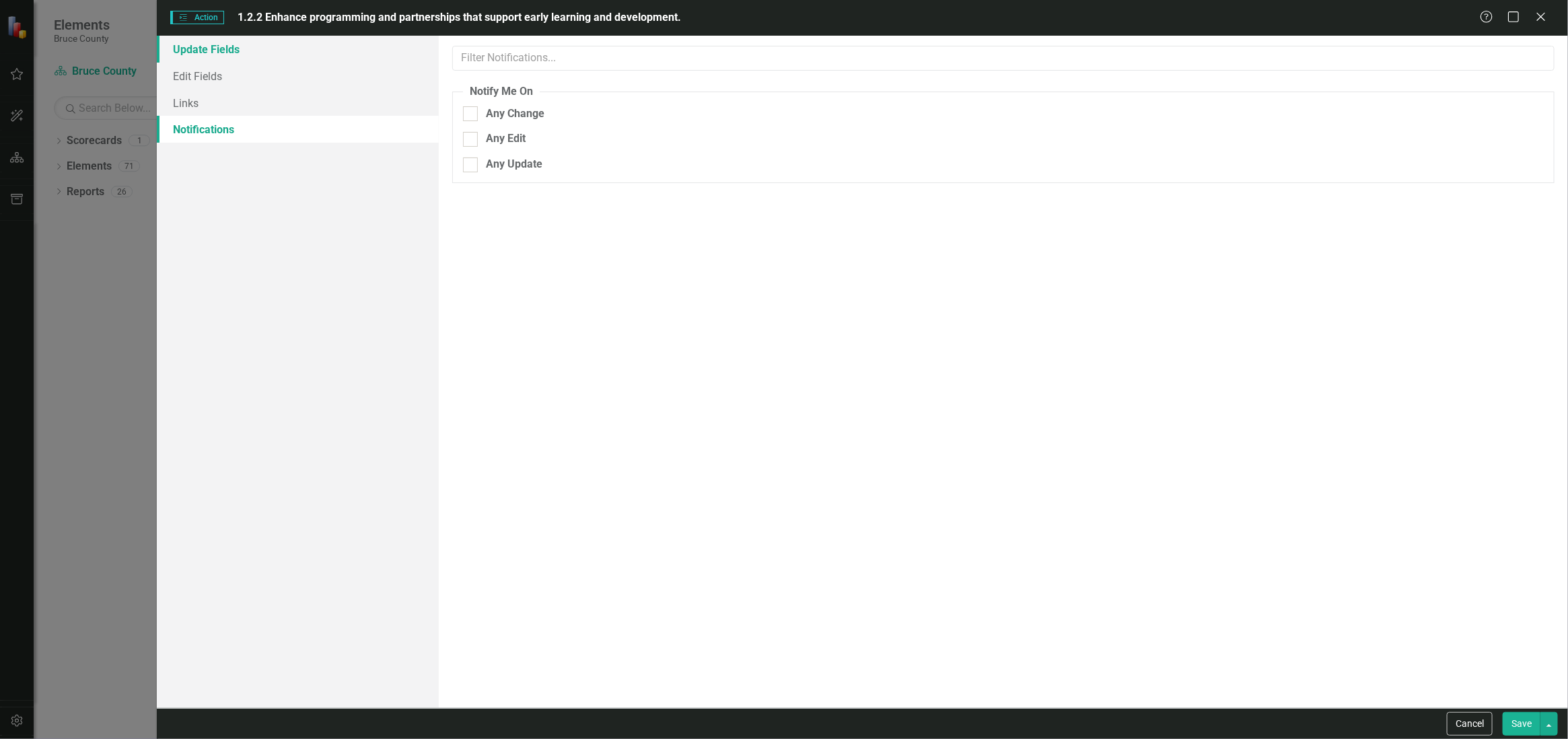
click at [260, 57] on link "Update Fields" at bounding box center [298, 48] width 282 height 27
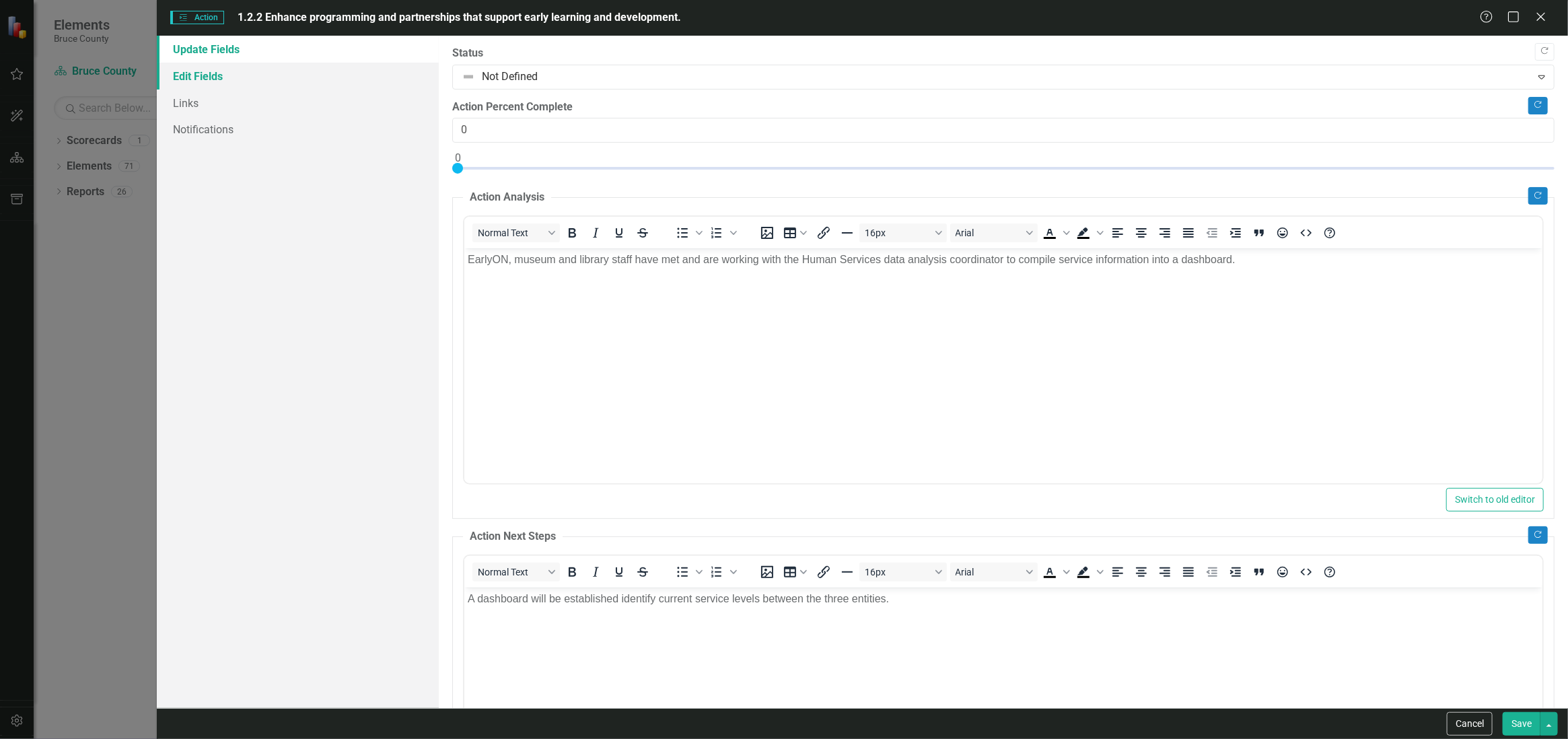
click at [275, 83] on link "Edit Fields" at bounding box center [298, 76] width 282 height 27
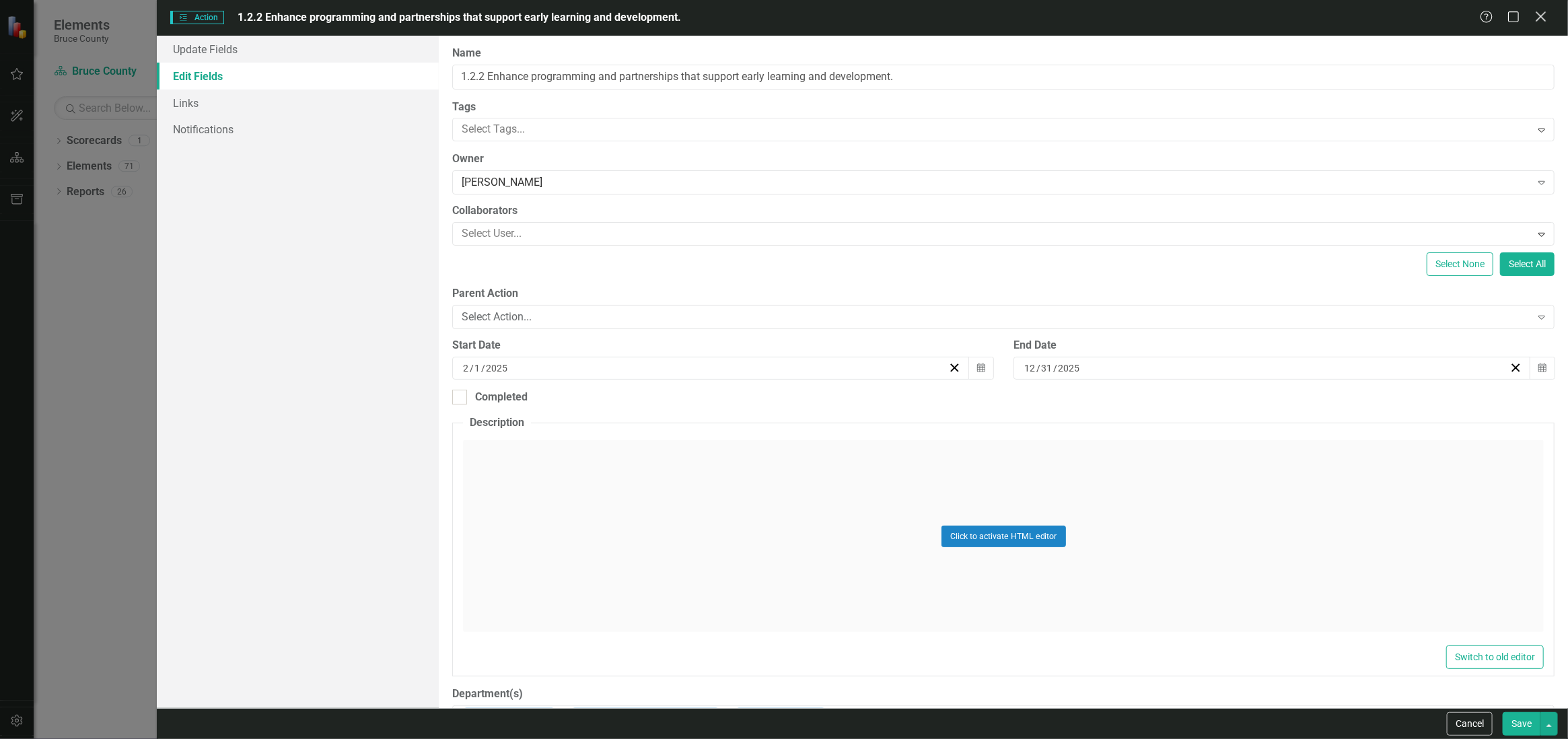
click at [1538, 19] on icon at bounding box center [1540, 17] width 10 height 10
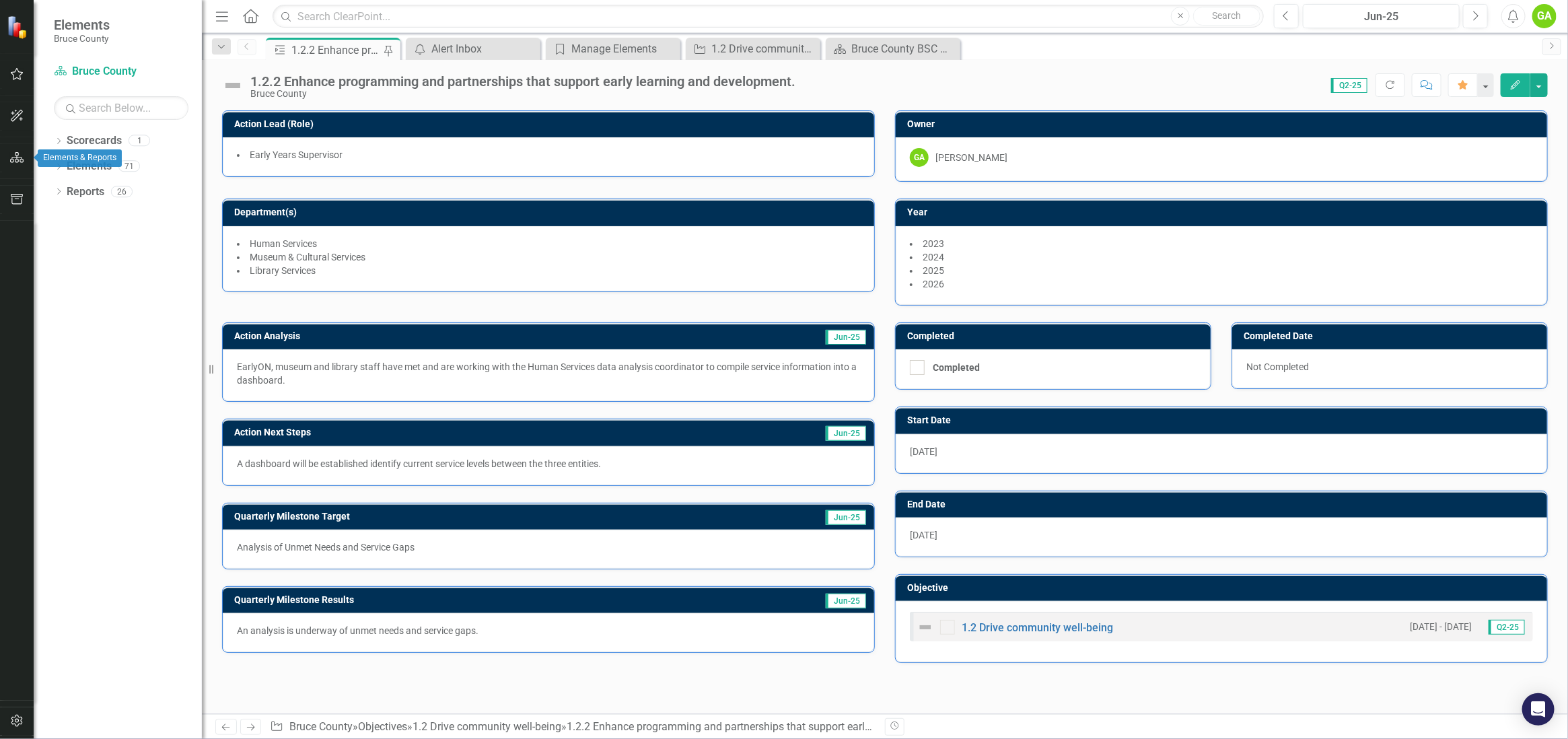
click at [21, 155] on icon "button" at bounding box center [17, 157] width 14 height 11
click at [478, 46] on div "Alert Inbox" at bounding box center [476, 48] width 88 height 17
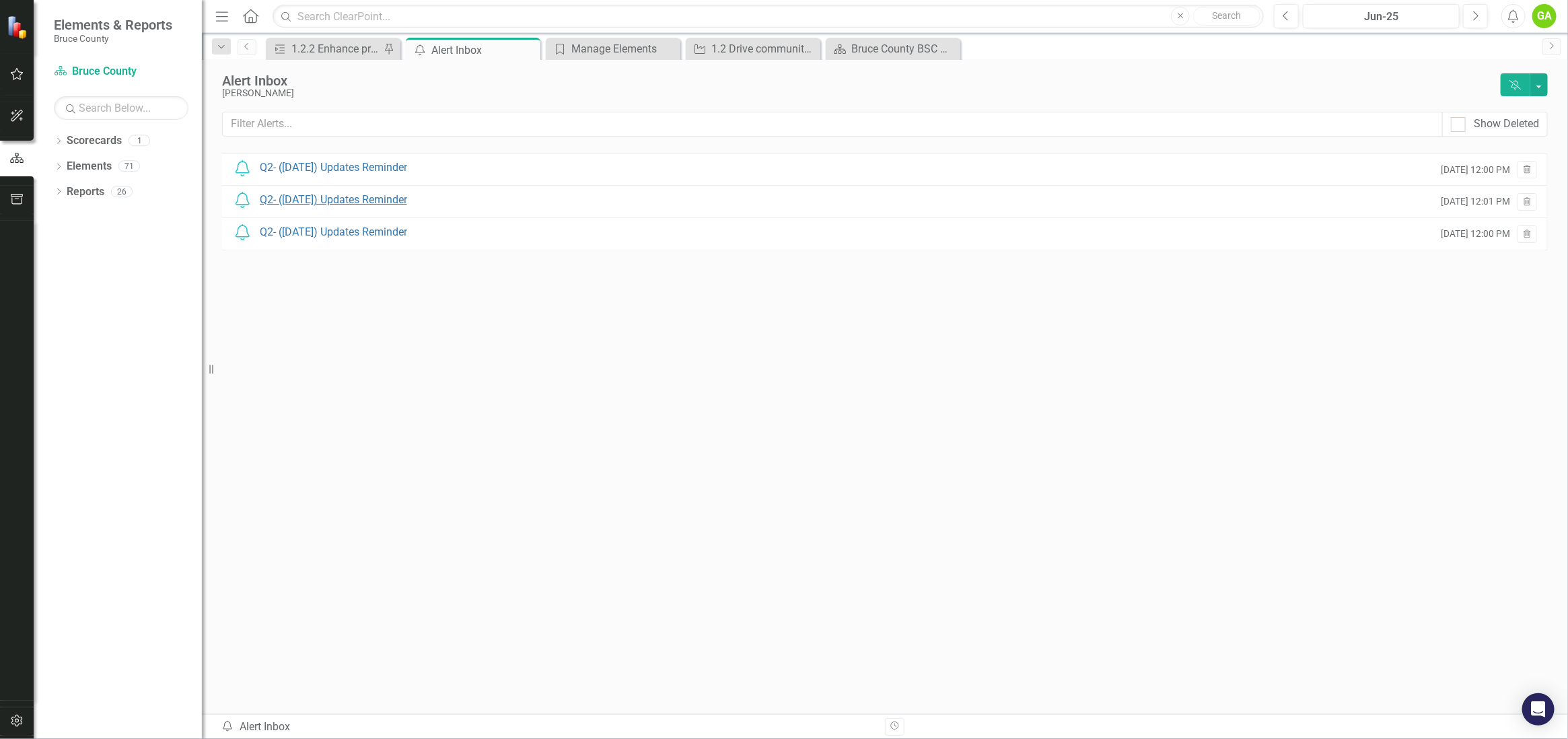
click at [310, 198] on div "Q2- ([DATE]) Updates Reminder" at bounding box center [333, 200] width 147 height 16
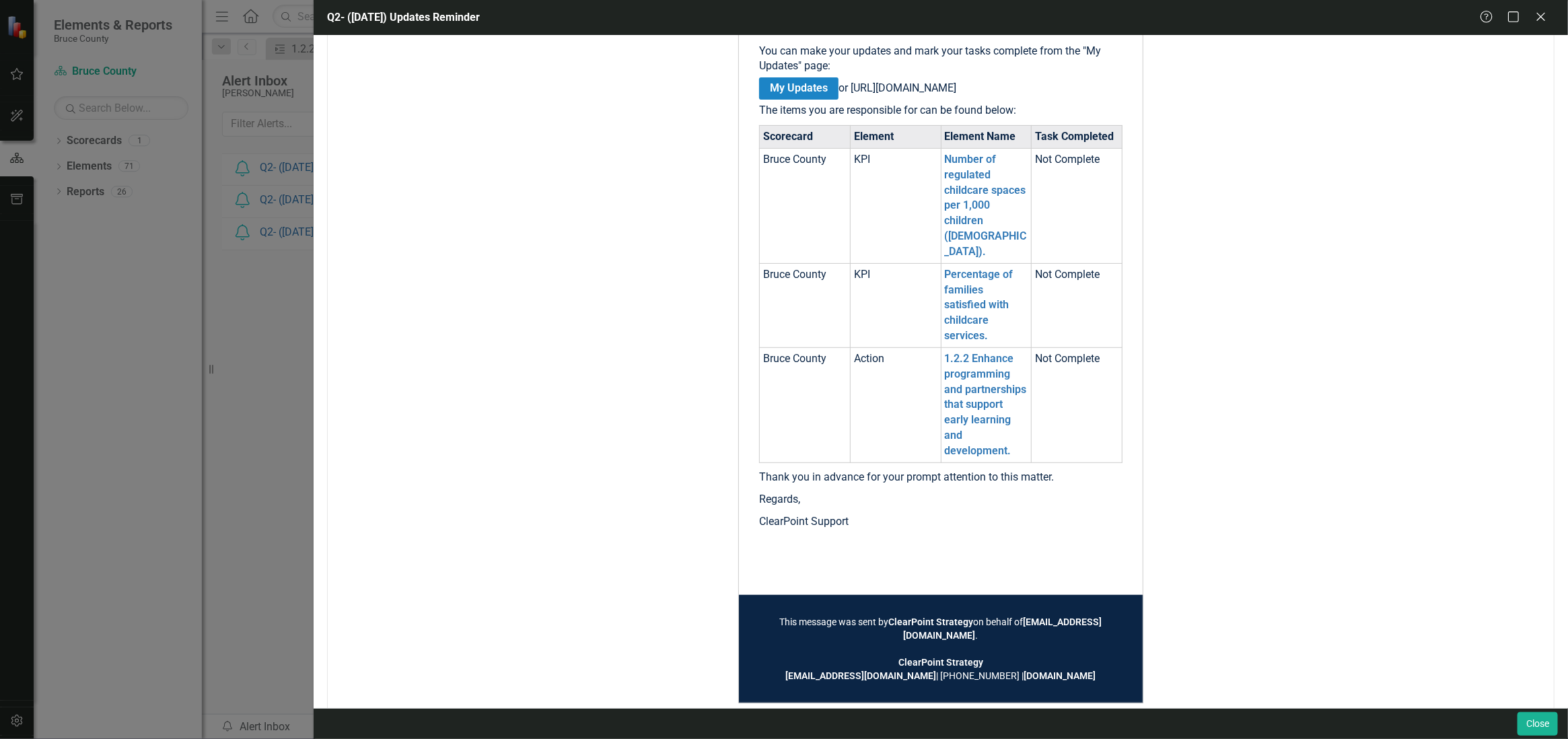
scroll to position [302, 0]
click at [984, 379] on link "1.2.2 Enhance programming and partnerships that support early learning and deve…" at bounding box center [985, 403] width 83 height 105
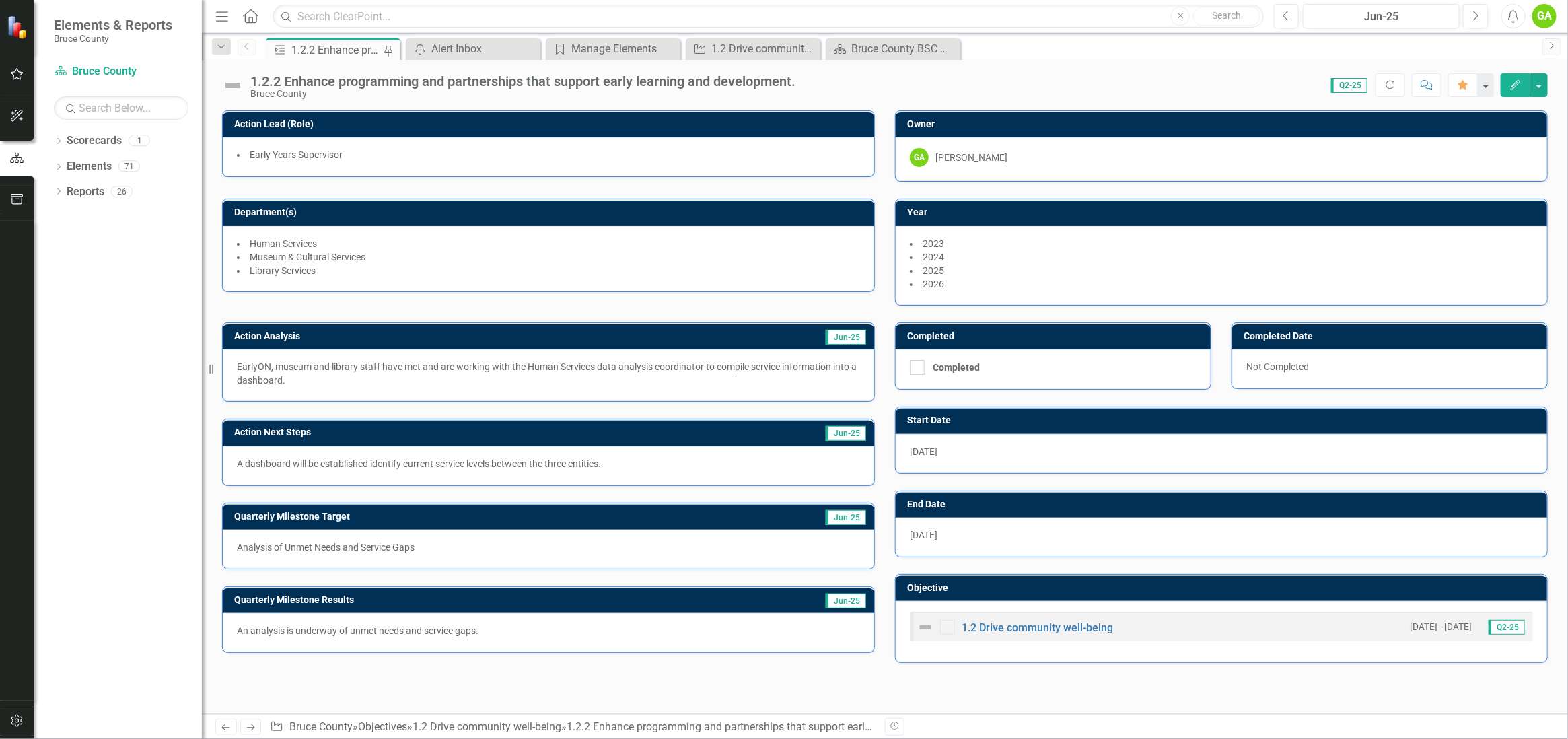
click at [858, 597] on span "Jun-25" at bounding box center [845, 600] width 40 height 15
click at [1036, 624] on link "1.2 Drive community well-being" at bounding box center [1037, 627] width 151 height 13
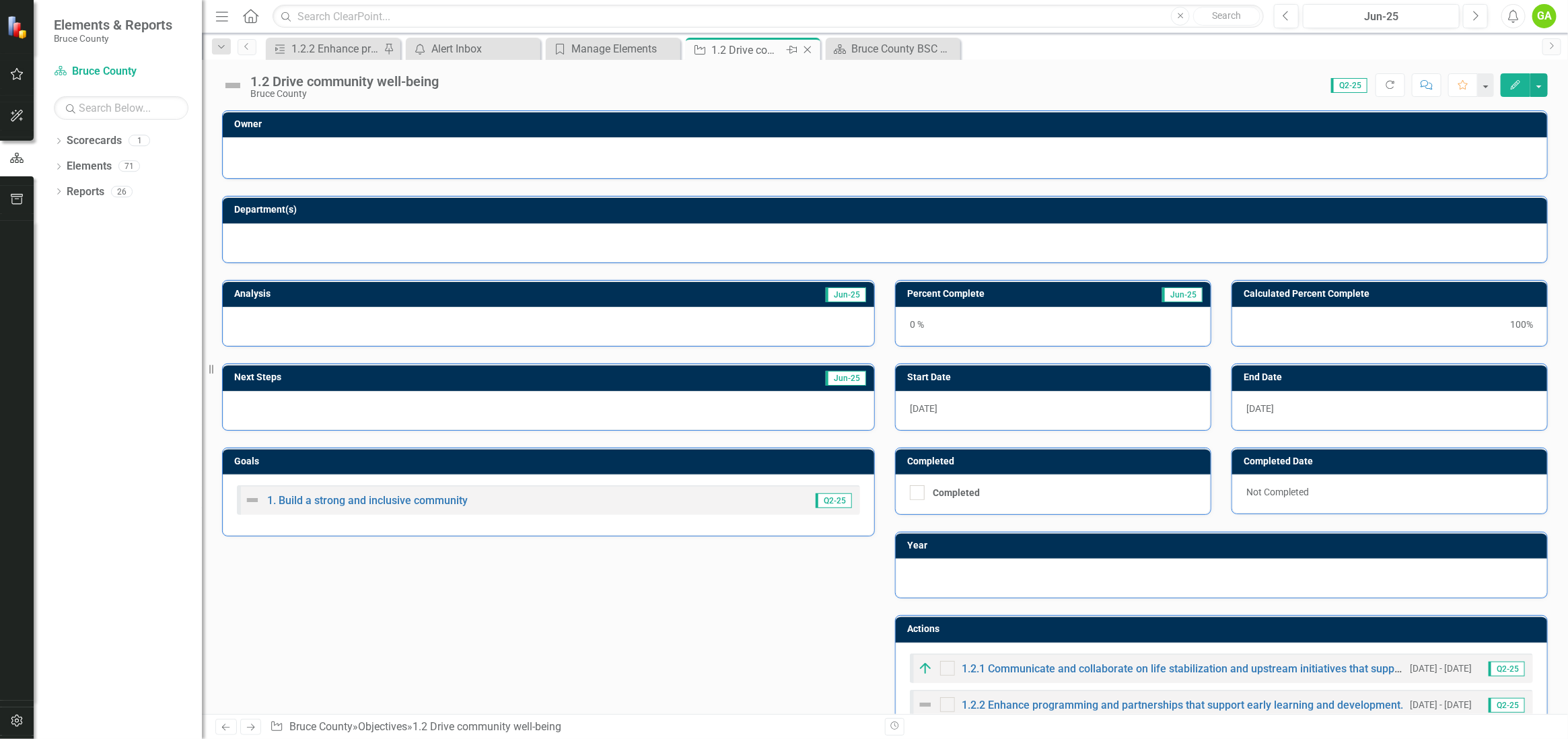
click at [806, 49] on icon "Close" at bounding box center [808, 49] width 14 height 11
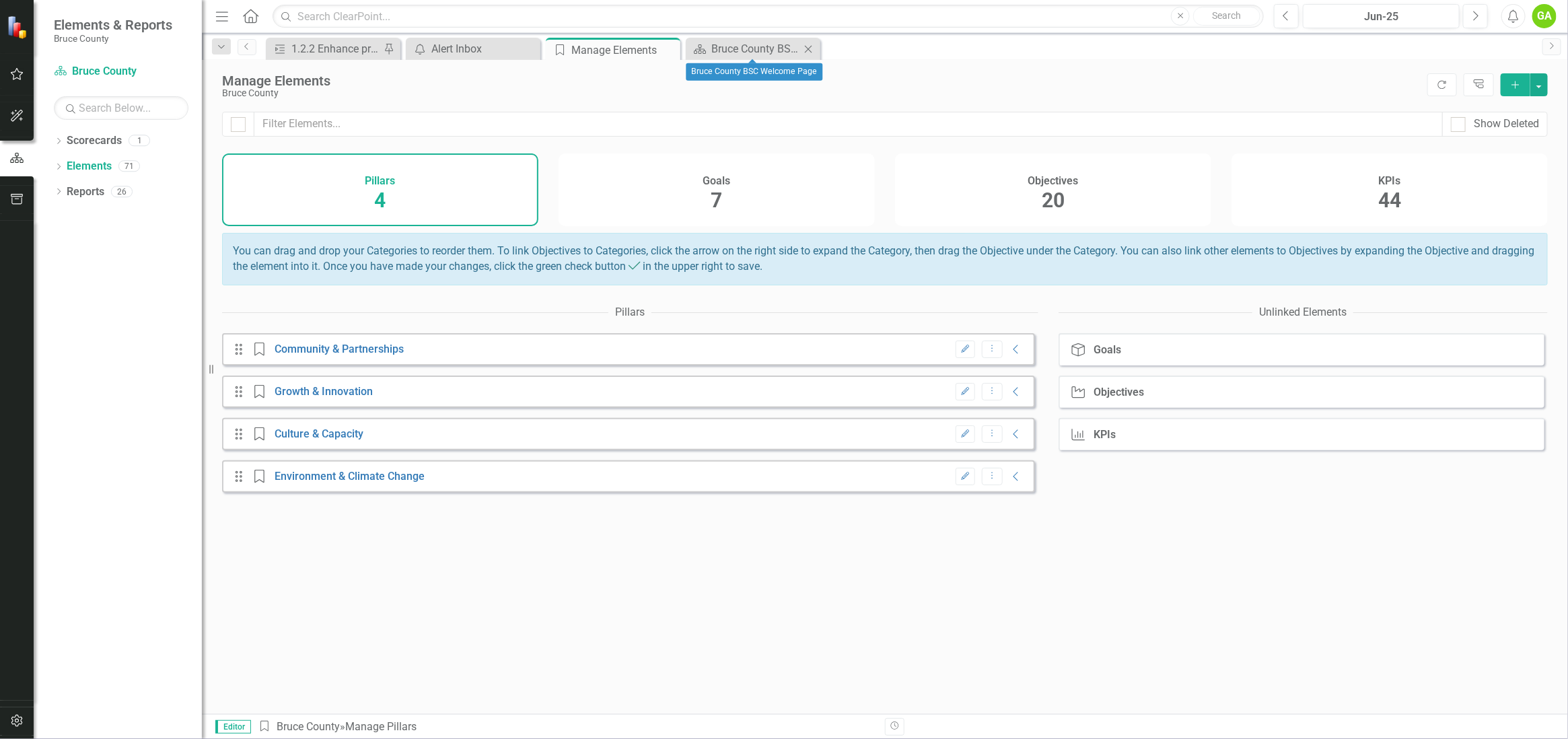
click at [808, 48] on icon at bounding box center [809, 49] width 8 height 8
click at [665, 45] on icon "Close" at bounding box center [667, 49] width 14 height 11
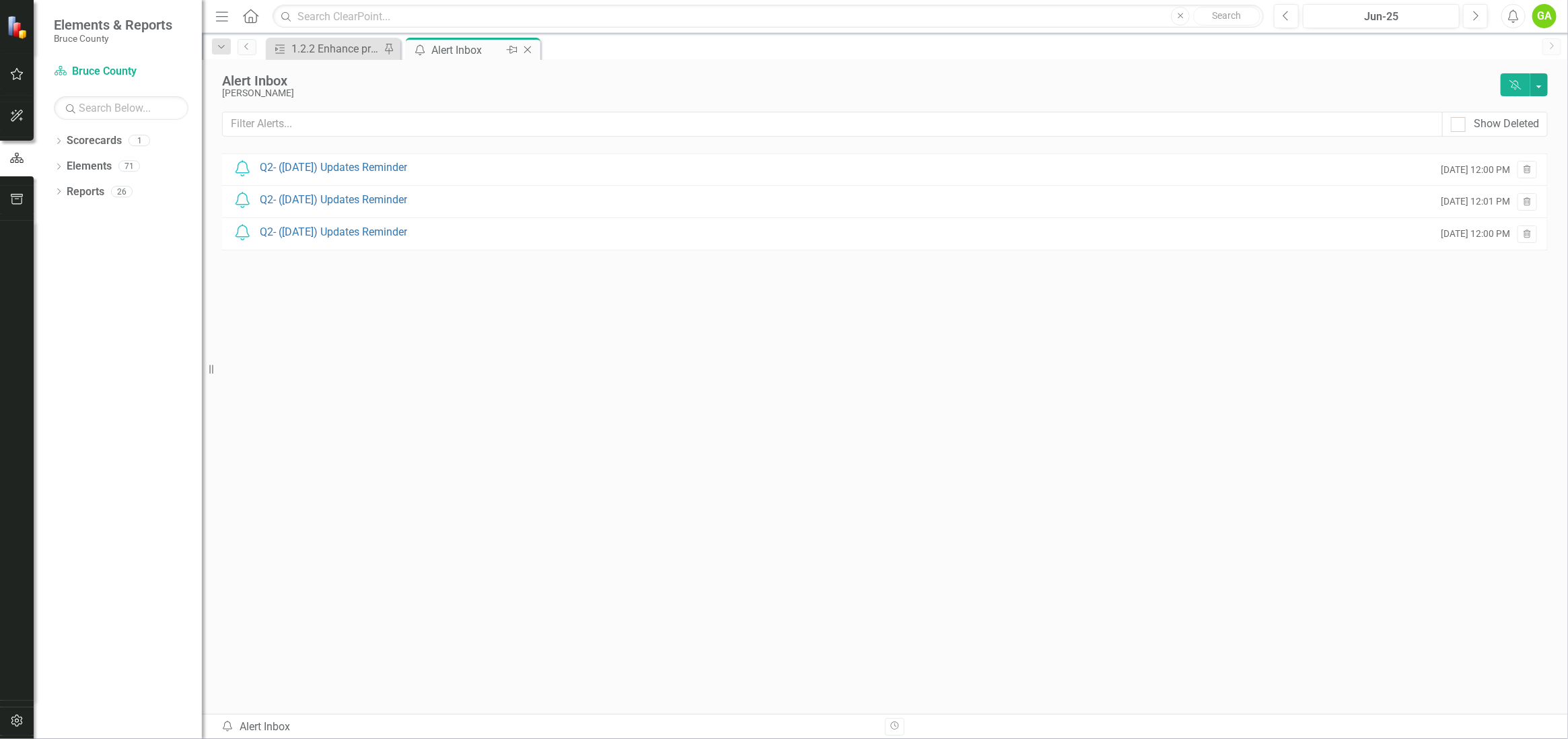
click at [524, 51] on icon "Close" at bounding box center [528, 49] width 14 height 11
